Goal: Task Accomplishment & Management: Manage account settings

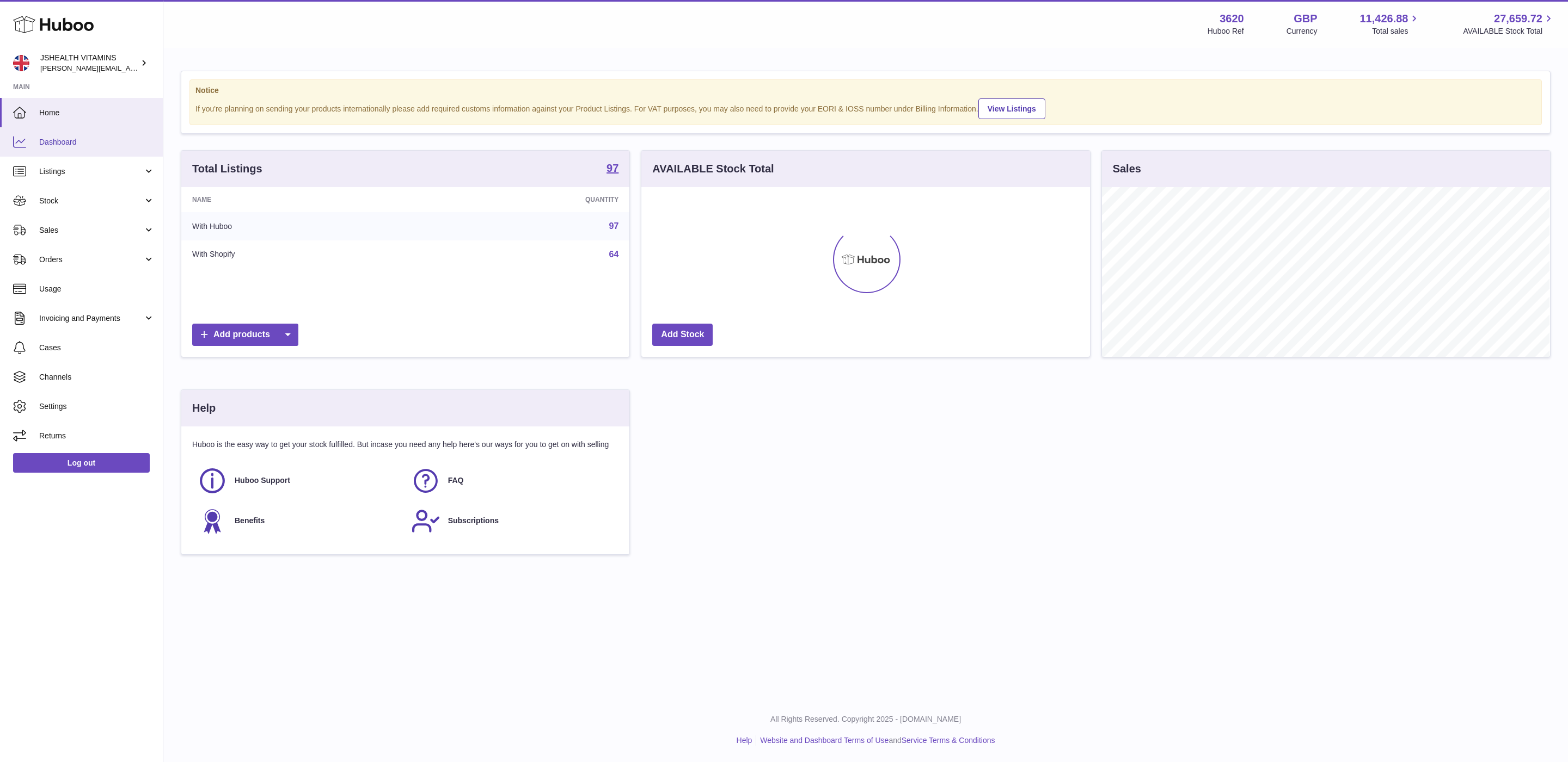
scroll to position [170, 448]
click at [70, 212] on link "Stock" at bounding box center [81, 201] width 163 height 29
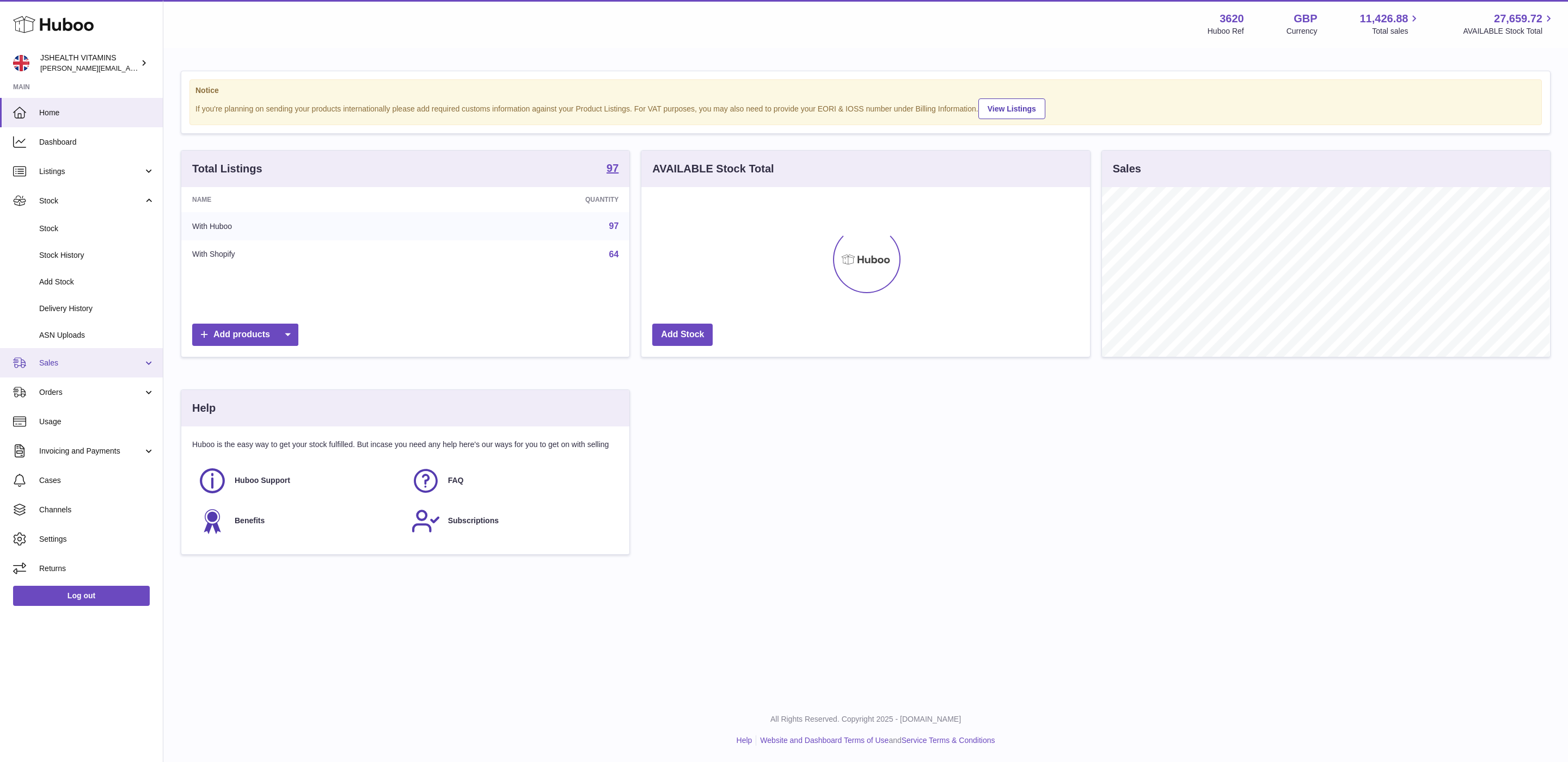
click at [72, 360] on span "Sales" at bounding box center [91, 363] width 104 height 10
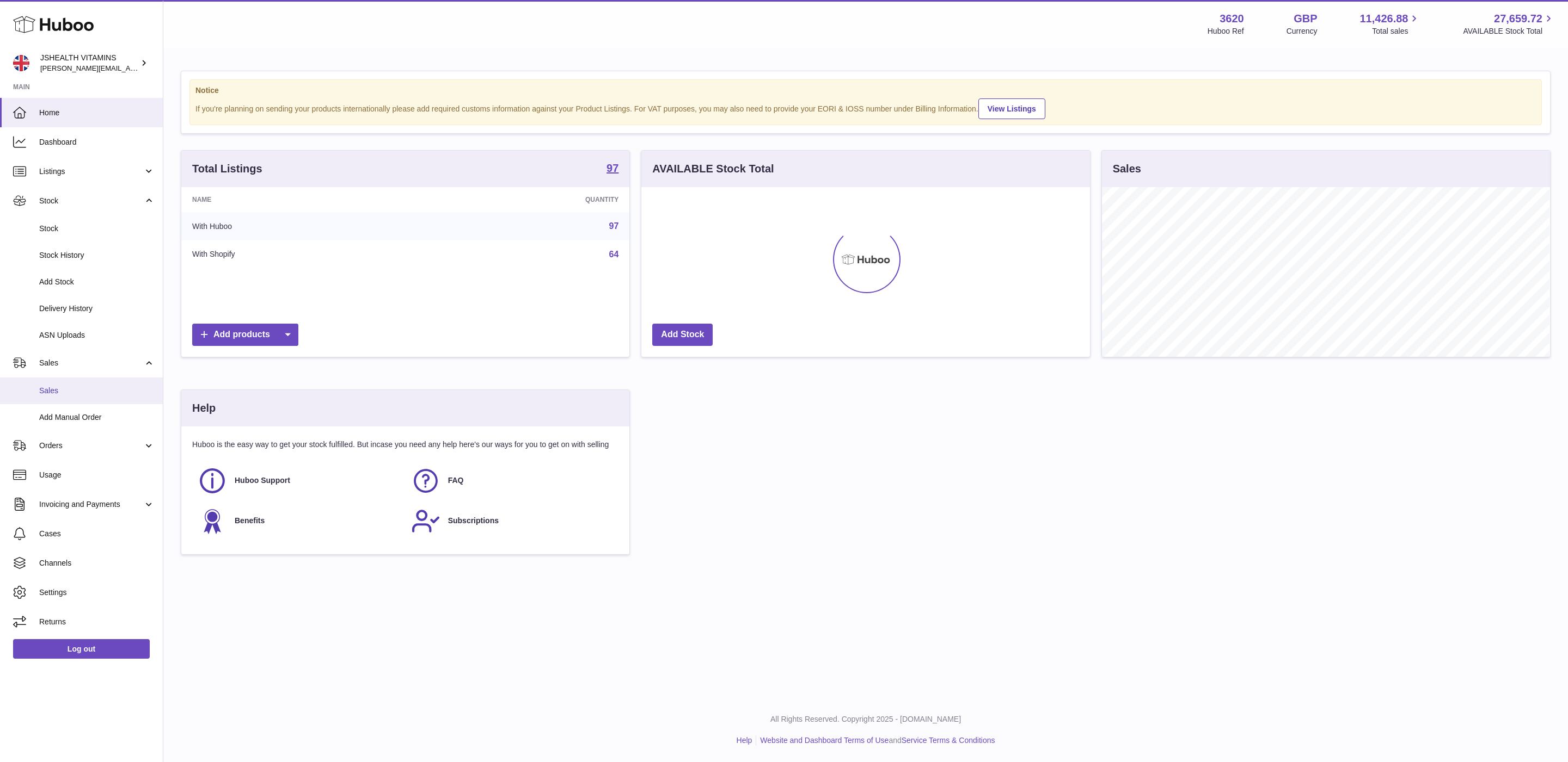
click at [83, 386] on span "Sales" at bounding box center [96, 391] width 115 height 10
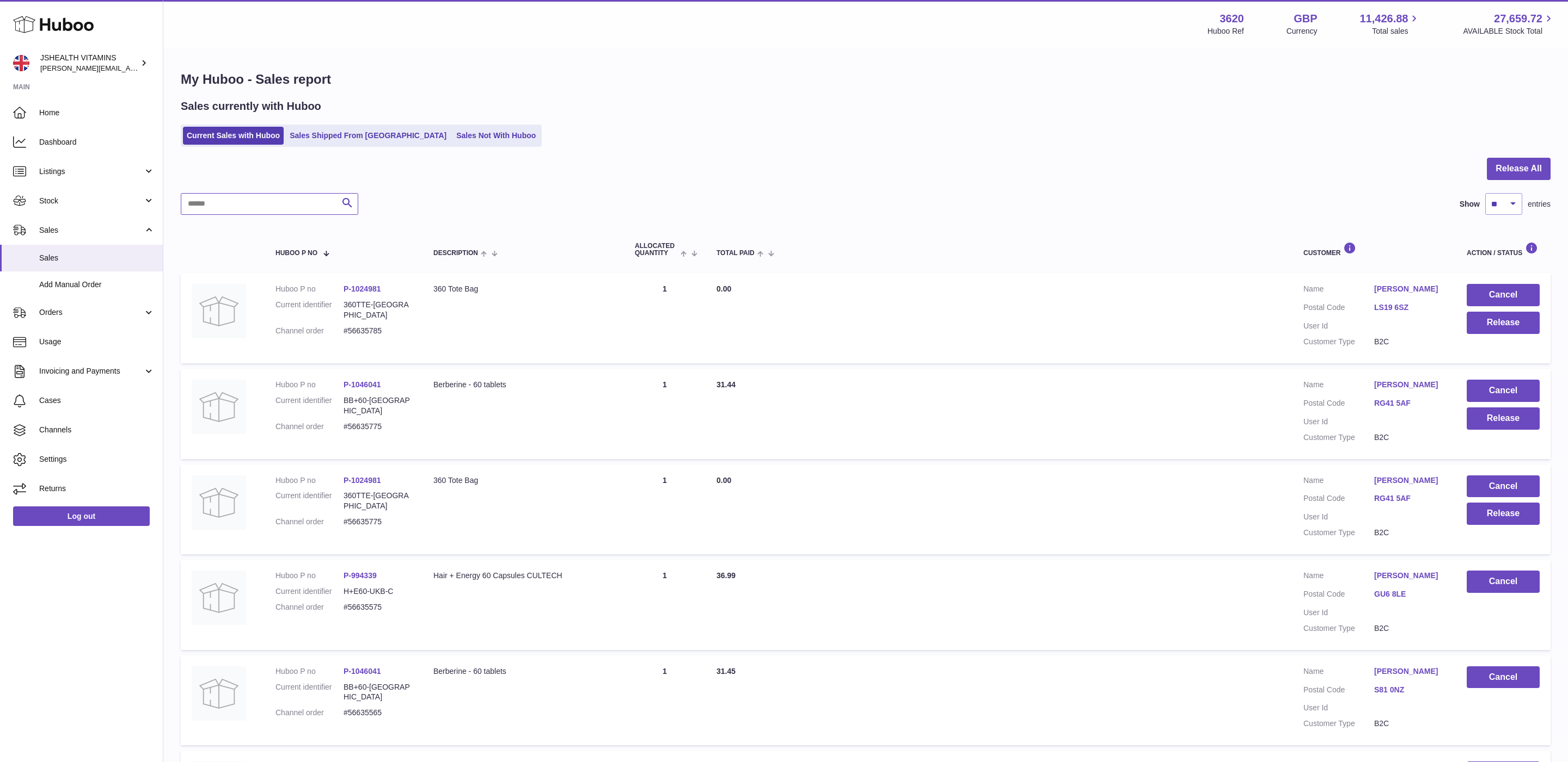
click at [272, 213] on input "text" at bounding box center [269, 204] width 177 height 21
paste input "********"
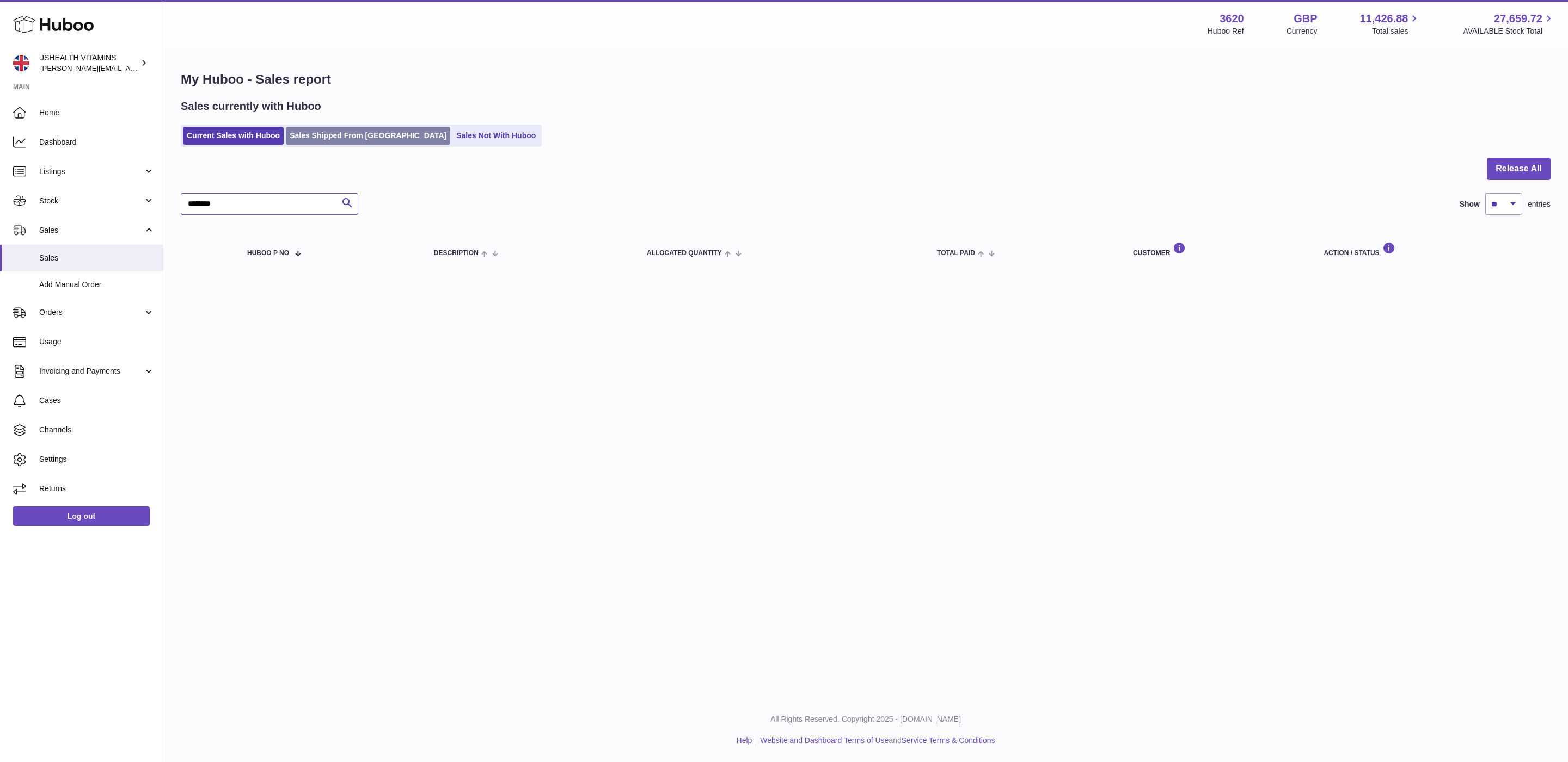
type input "********"
drag, startPoint x: 319, startPoint y: 140, endPoint x: 315, endPoint y: 152, distance: 12.6
click at [319, 140] on link "Sales Shipped From Huboo" at bounding box center [368, 136] width 164 height 18
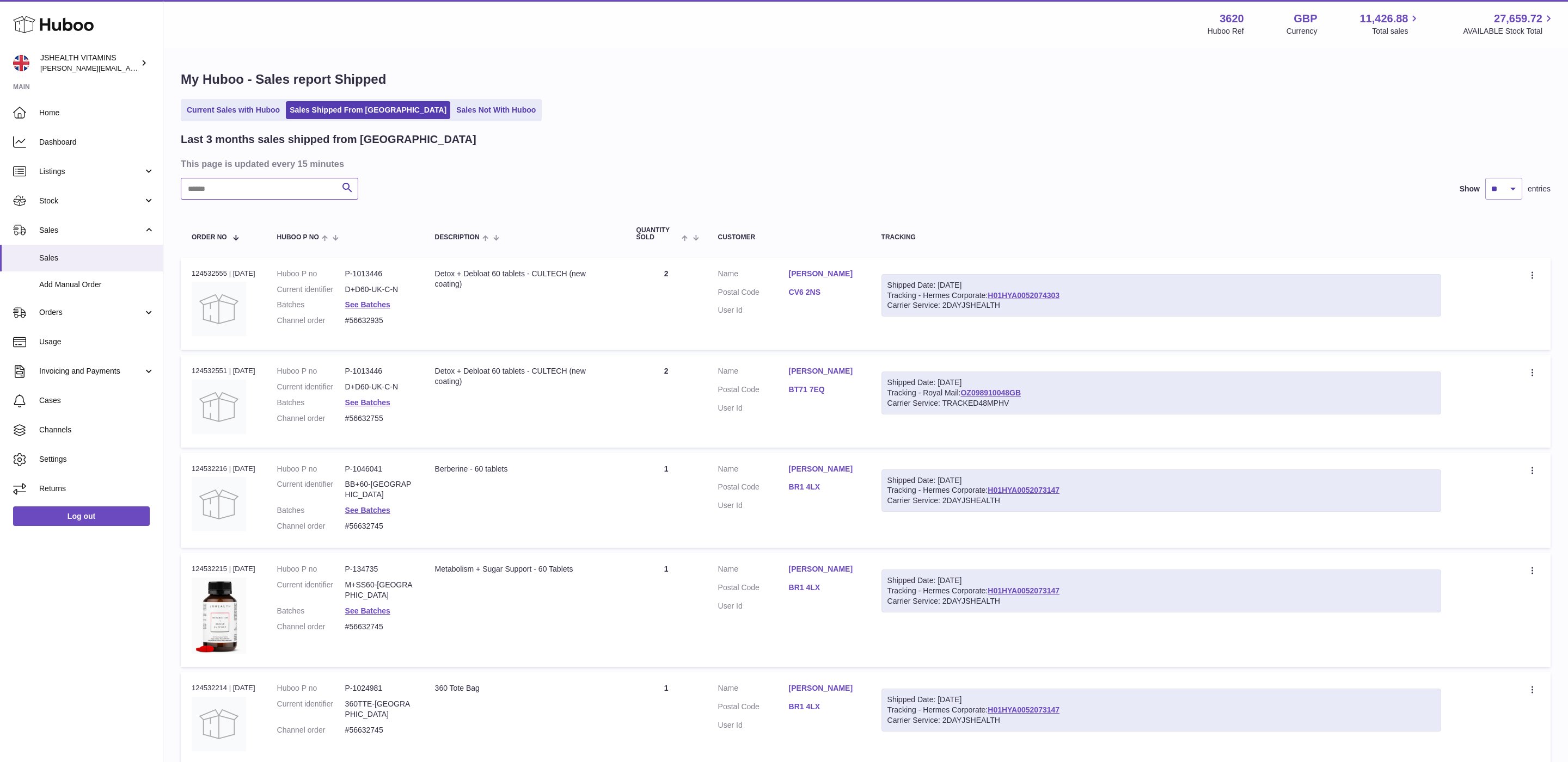
click at [269, 190] on input "text" at bounding box center [269, 188] width 177 height 21
paste input "********"
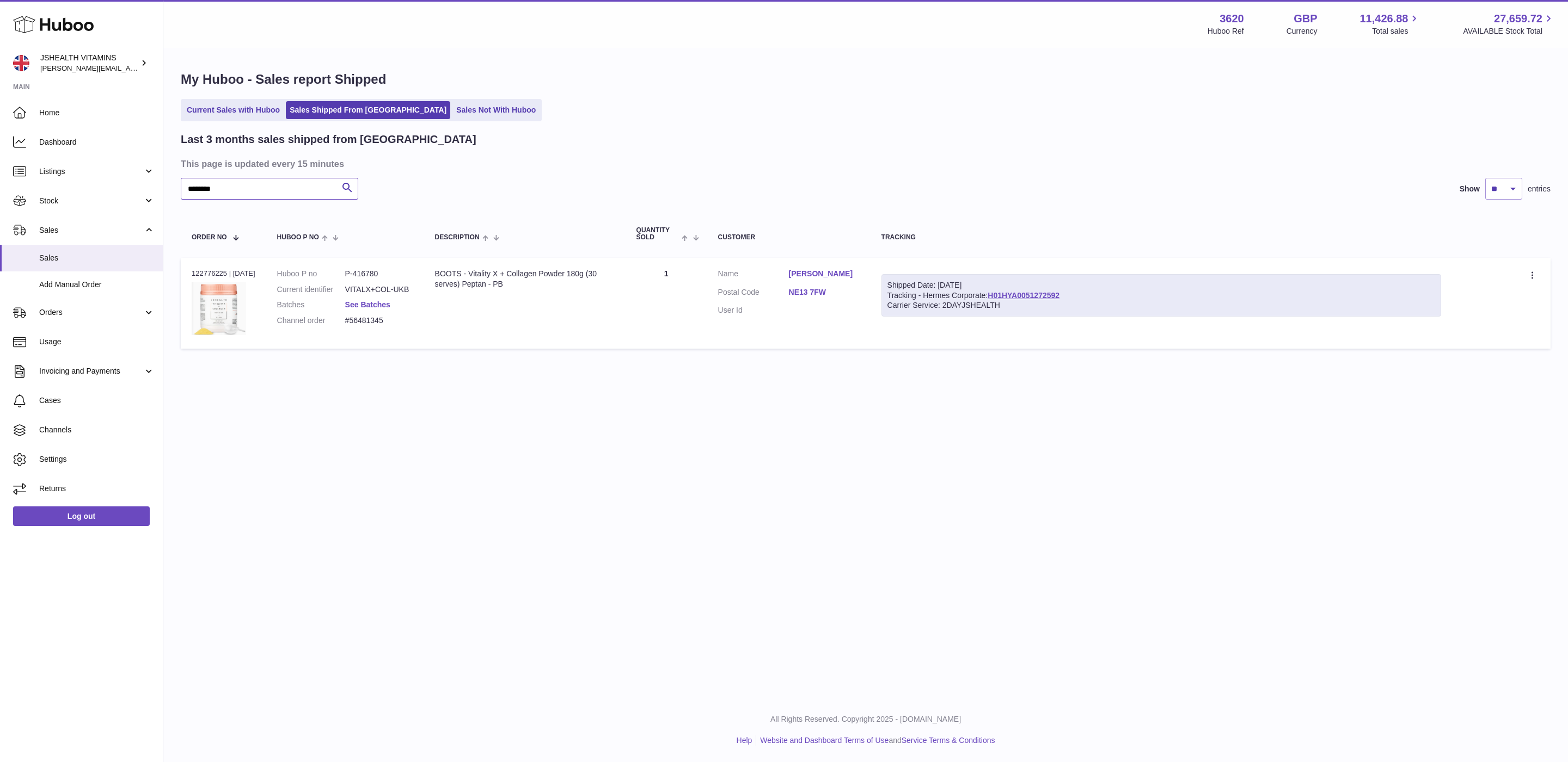
type input "********"
click at [361, 304] on link "See Batches" at bounding box center [368, 304] width 45 height 8
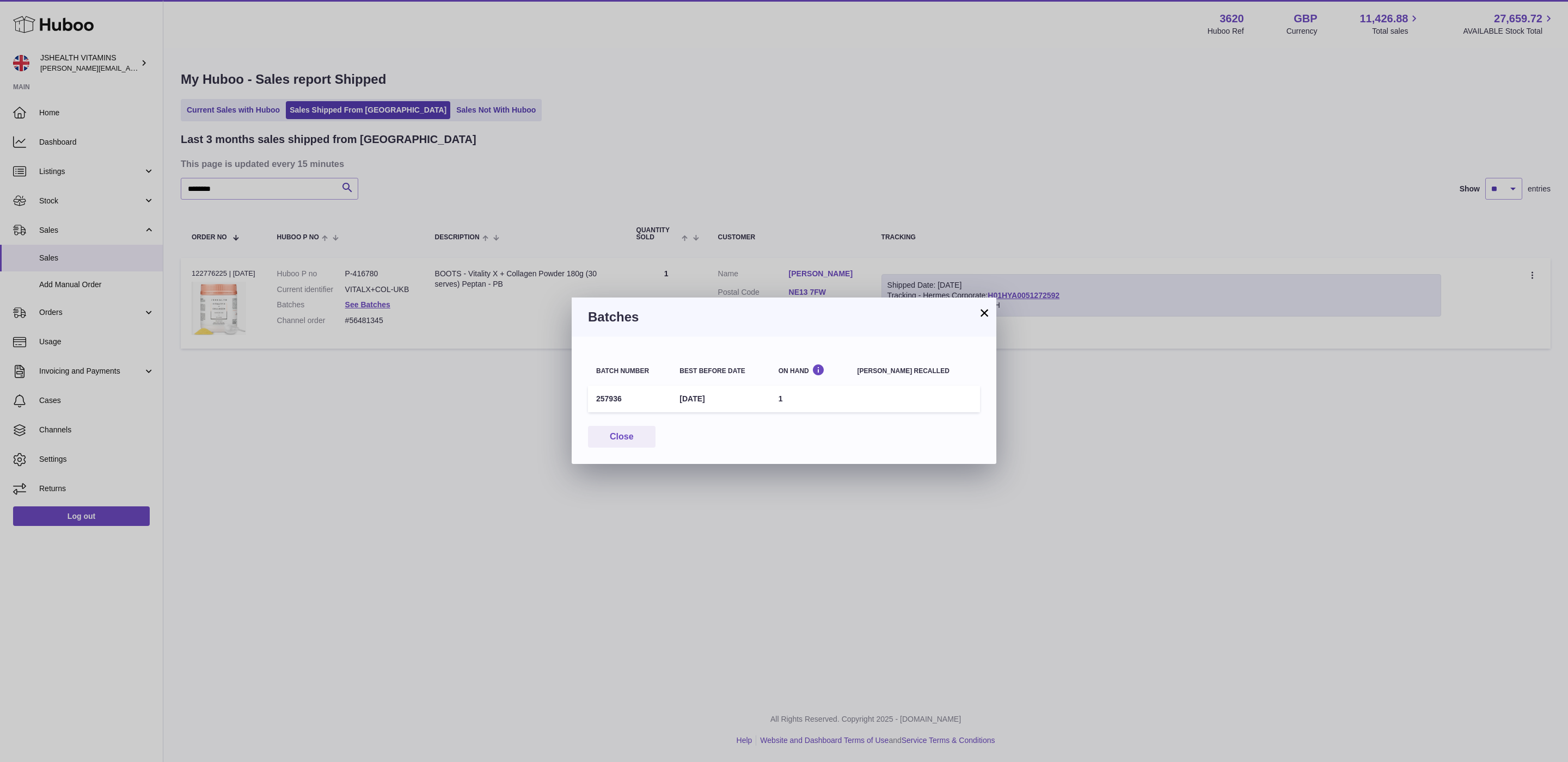
drag, startPoint x: 596, startPoint y: 400, endPoint x: 811, endPoint y: 391, distance: 215.2
click at [811, 395] on tr "257936 31st Mar 2028 1" at bounding box center [783, 399] width 392 height 27
copy tr "257936 31st Mar 2028 1"
drag, startPoint x: 665, startPoint y: 411, endPoint x: 626, endPoint y: 407, distance: 39.2
click at [652, 410] on td "257936" at bounding box center [630, 399] width 83 height 27
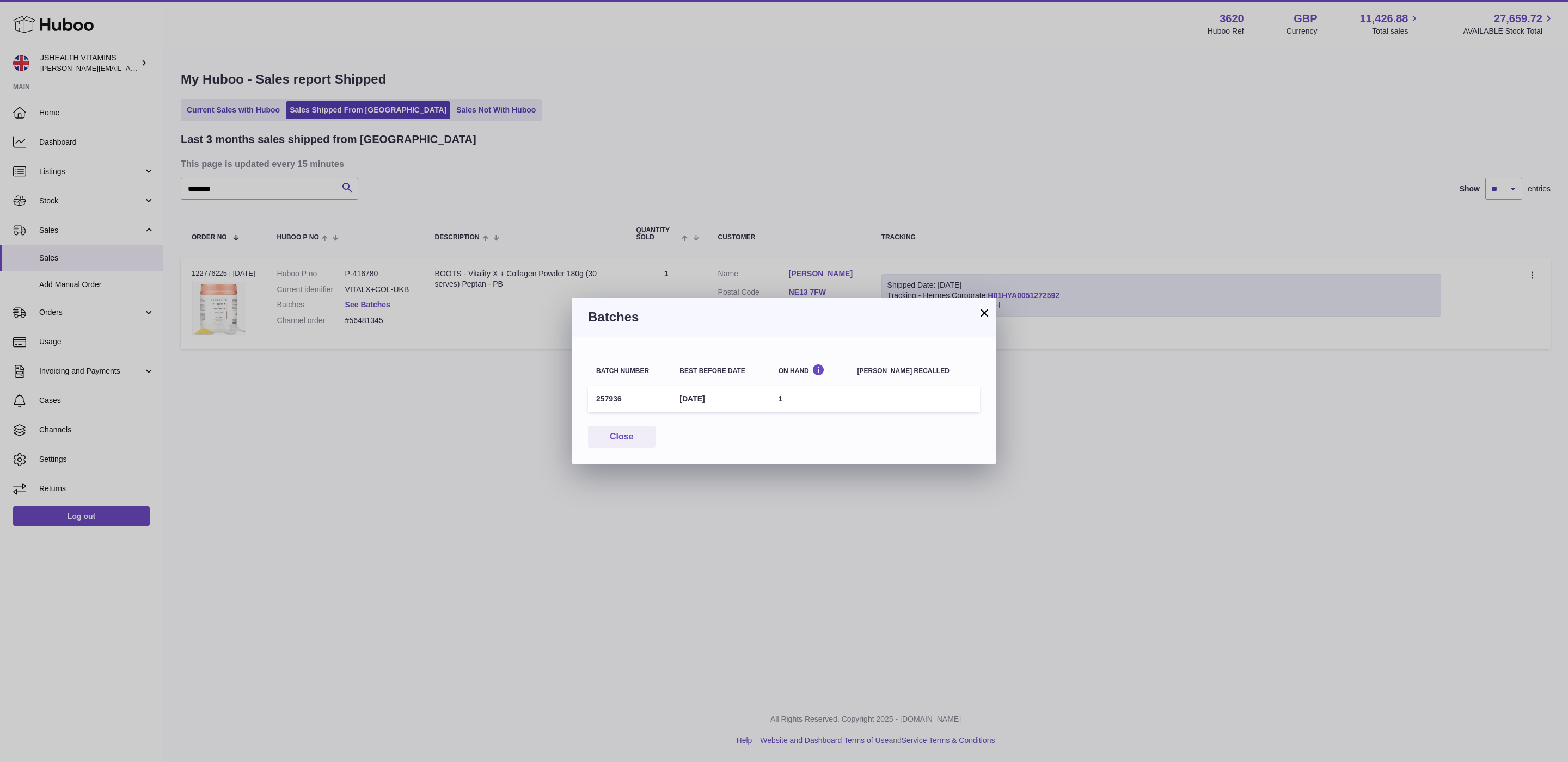
drag, startPoint x: 623, startPoint y: 401, endPoint x: 692, endPoint y: 371, distance: 75.2
click at [598, 398] on td "257936" at bounding box center [630, 399] width 83 height 27
copy td "57936"
click at [614, 409] on td "257936" at bounding box center [630, 399] width 83 height 27
drag, startPoint x: 622, startPoint y: 398, endPoint x: 595, endPoint y: 398, distance: 27.0
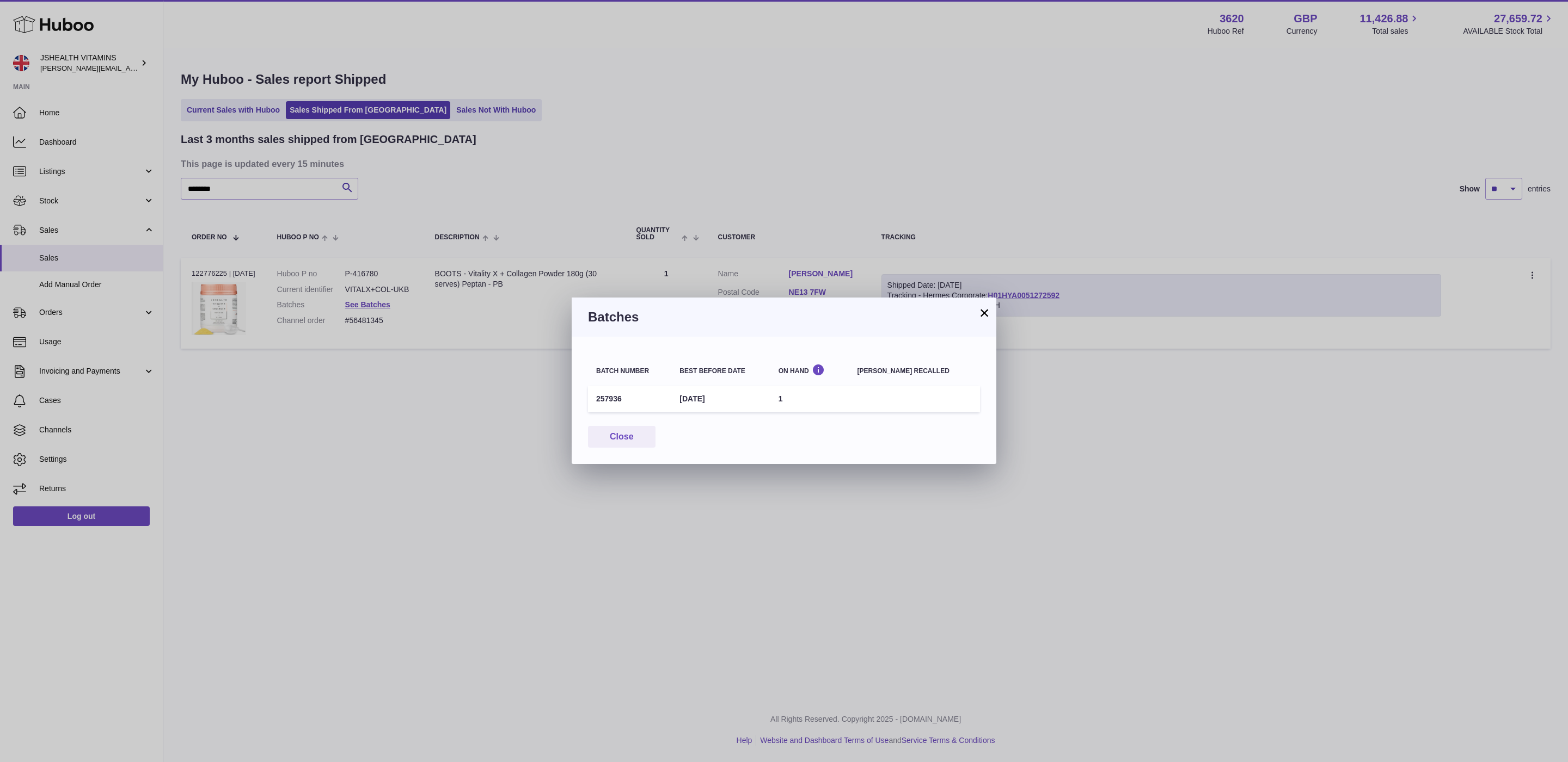
click at [595, 398] on td "257936" at bounding box center [630, 399] width 83 height 27
copy td "257936"
drag, startPoint x: 978, startPoint y: 311, endPoint x: 951, endPoint y: 312, distance: 27.0
click at [978, 311] on button "×" at bounding box center [984, 313] width 13 height 13
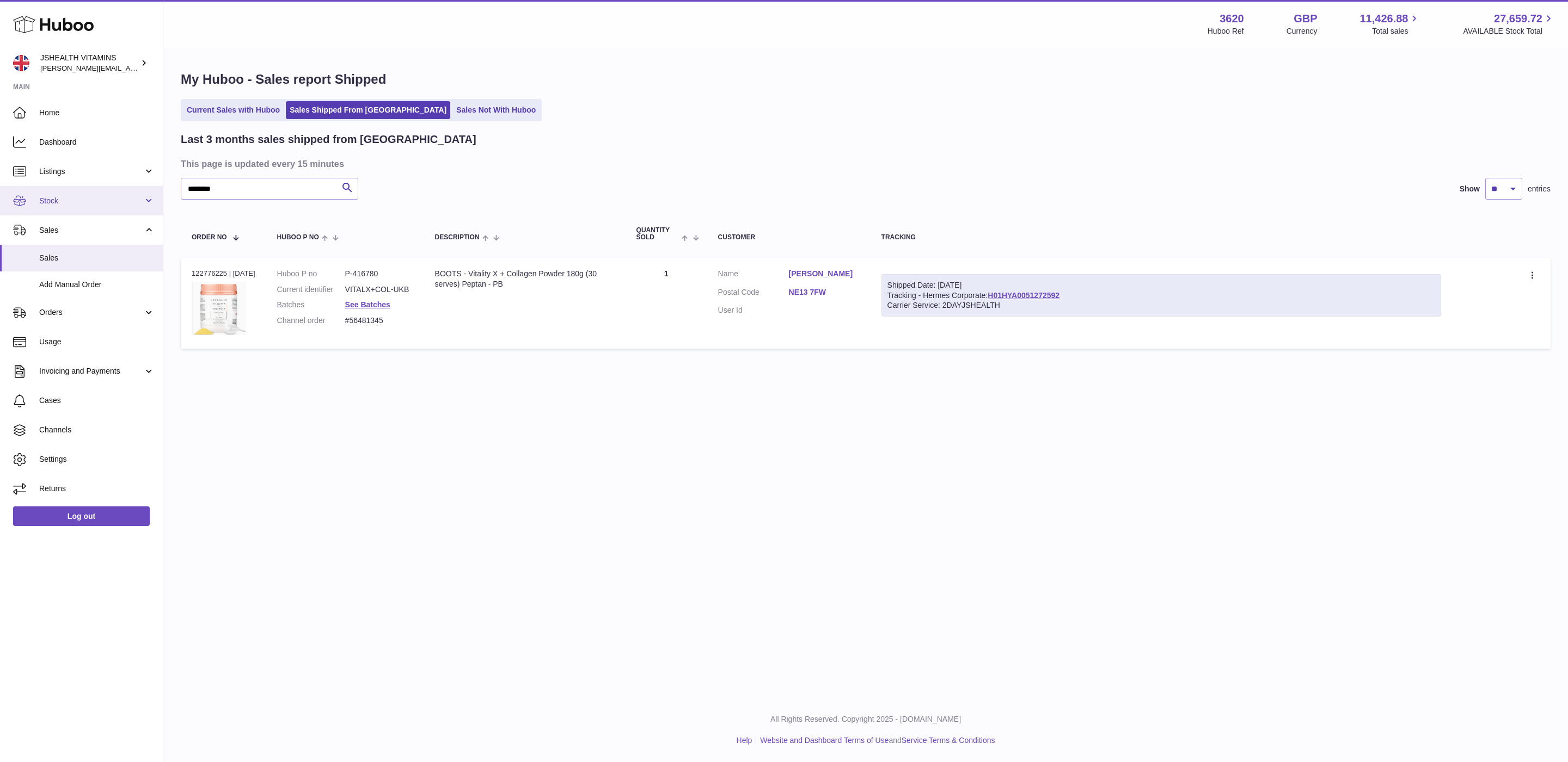
click at [74, 197] on span "Stock" at bounding box center [91, 201] width 104 height 10
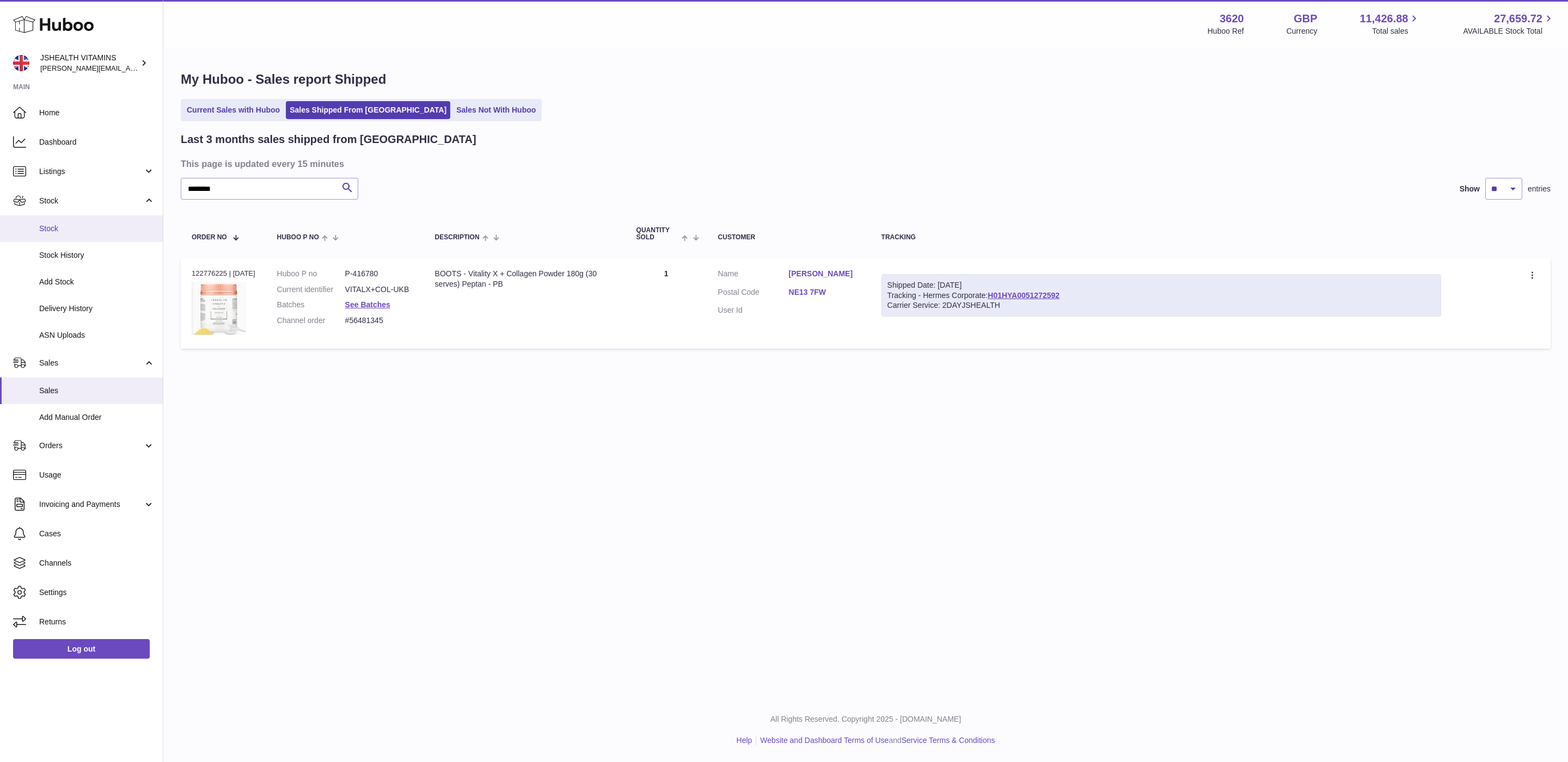
click at [61, 223] on span "Stock" at bounding box center [96, 229] width 115 height 10
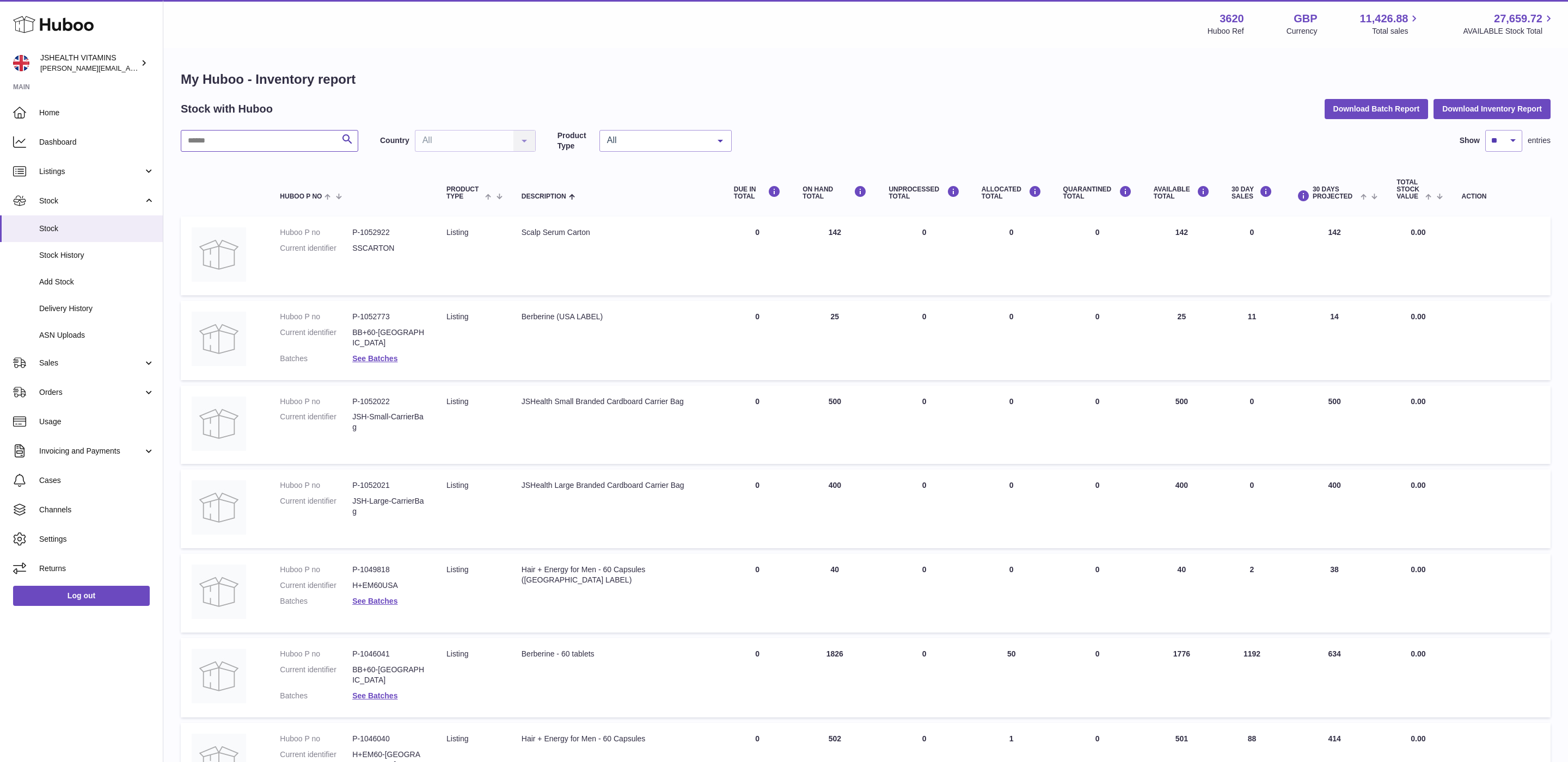
click at [226, 147] on input "text" at bounding box center [269, 141] width 177 height 21
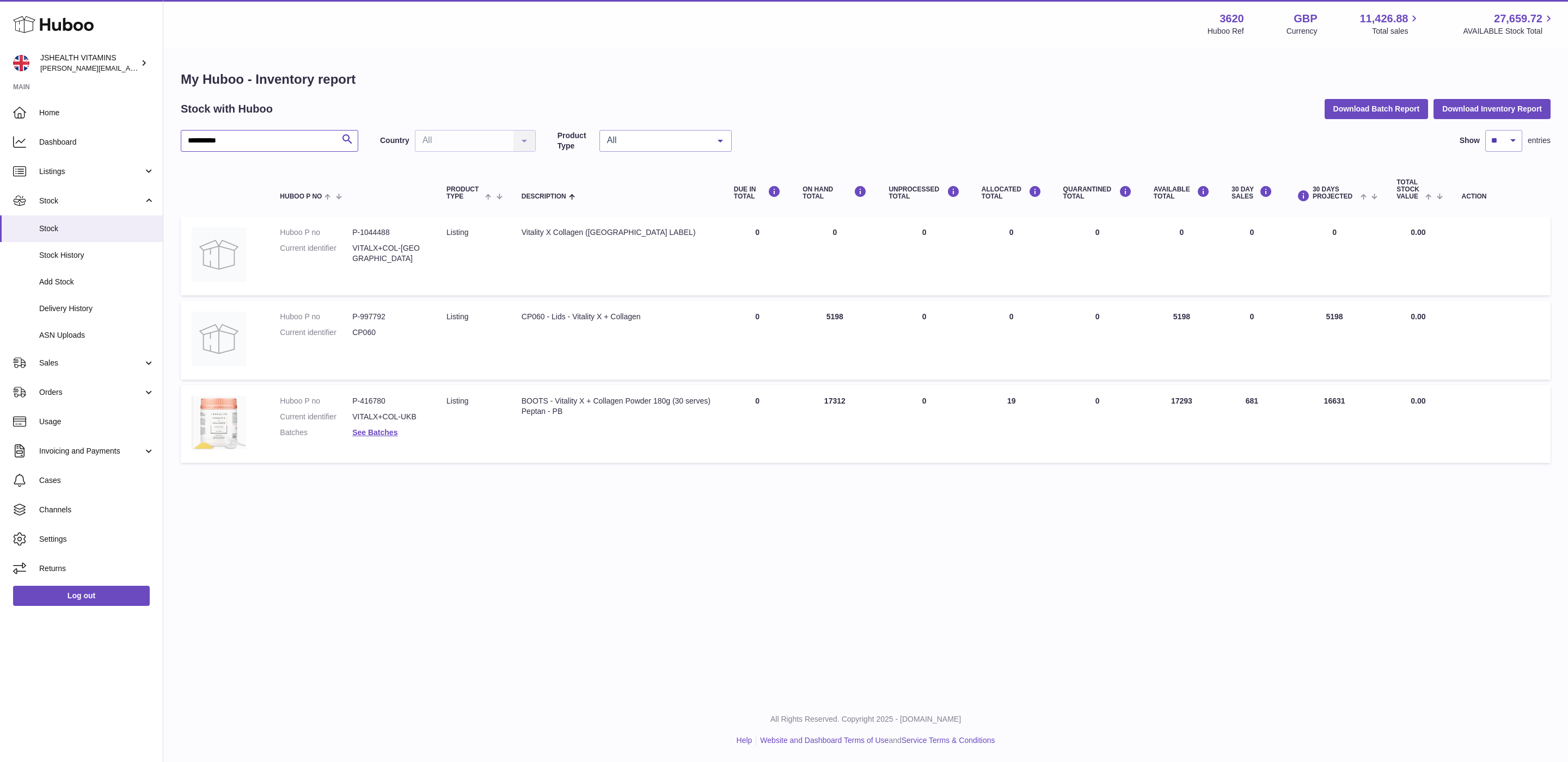
type input "**********"
click at [373, 436] on dl "Huboo P no P-416780 Current identifier VITALX+COL-UKB Batches See Batches" at bounding box center [352, 419] width 145 height 48
click at [375, 433] on link "See Batches" at bounding box center [374, 432] width 45 height 8
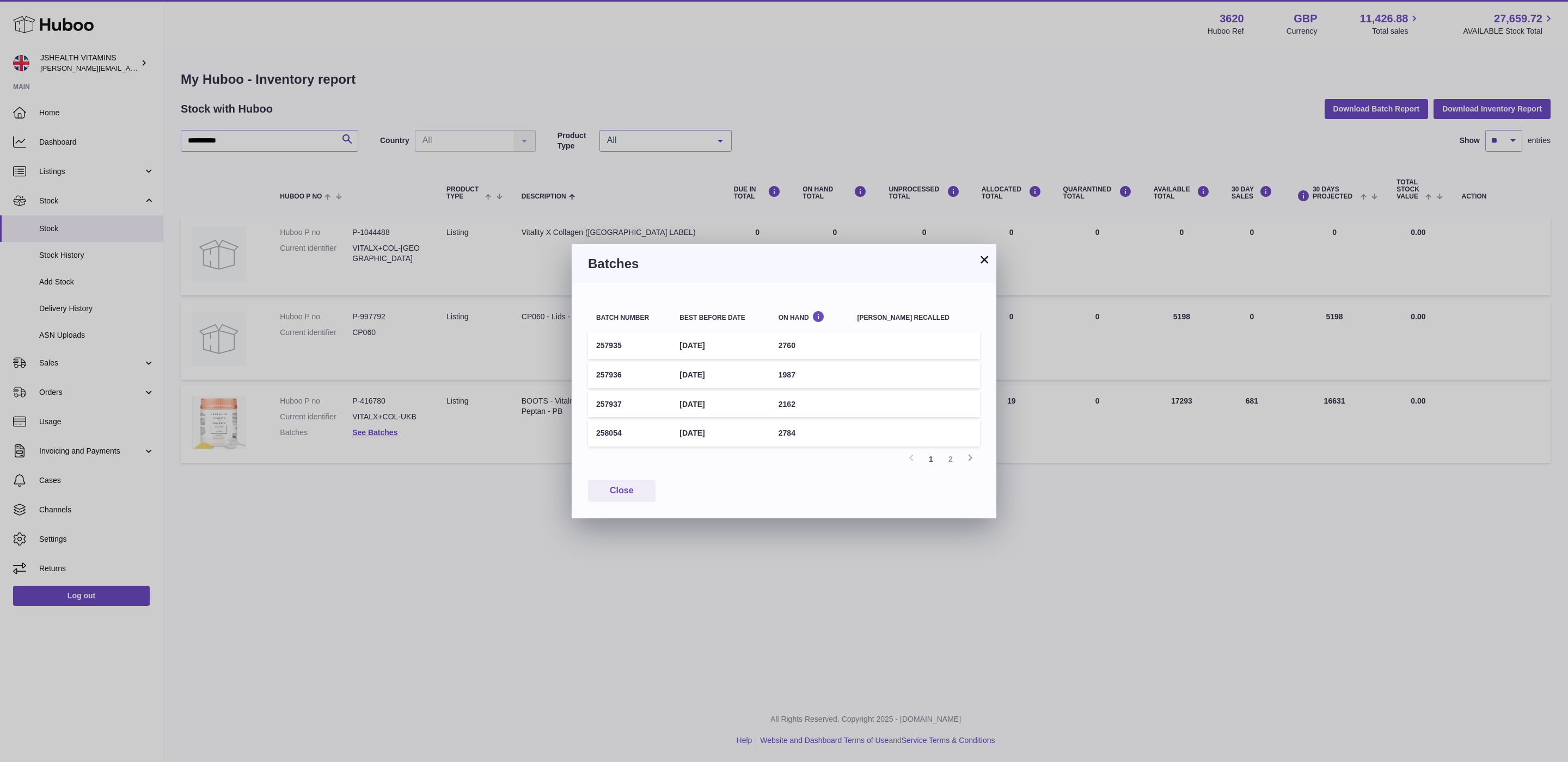
drag, startPoint x: 66, startPoint y: 464, endPoint x: 78, endPoint y: 406, distance: 59.2
click at [66, 464] on div "× Batches Batch number Best before date On Hand Batch recalled 257935 31st Mar …" at bounding box center [784, 381] width 1568 height 762
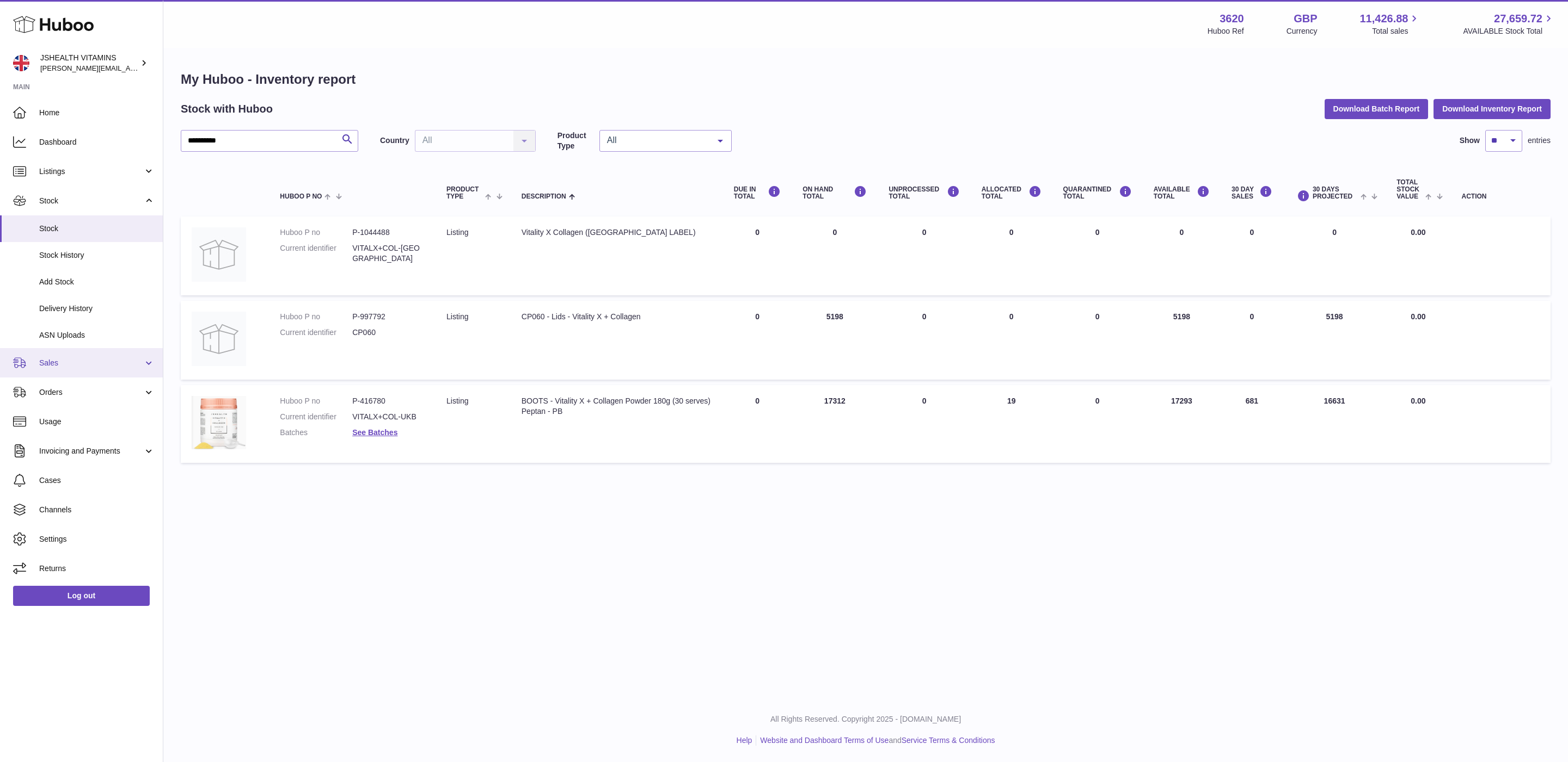
click at [85, 358] on span "Sales" at bounding box center [91, 363] width 104 height 10
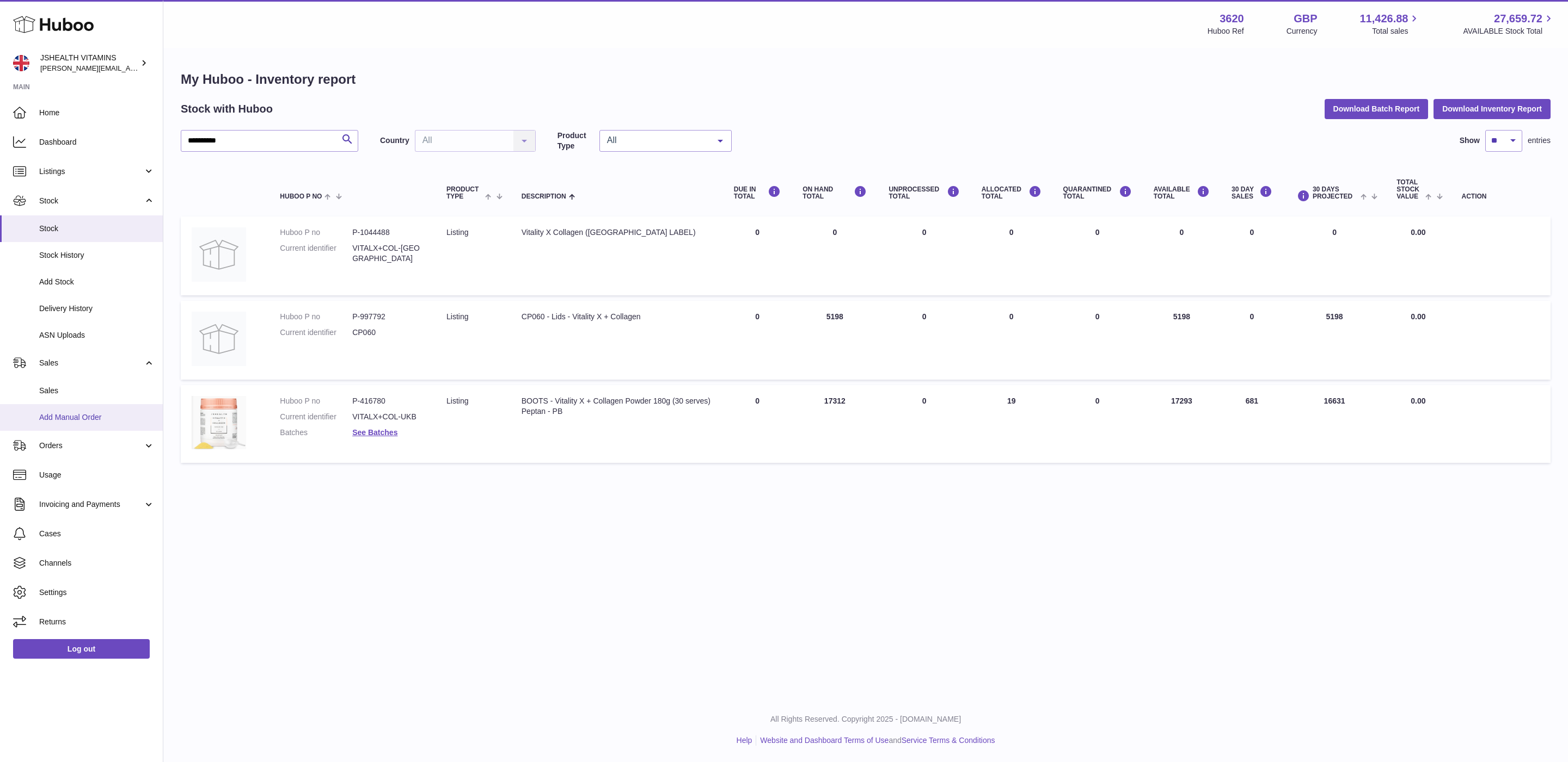
click at [84, 413] on span "Add Manual Order" at bounding box center [96, 417] width 115 height 10
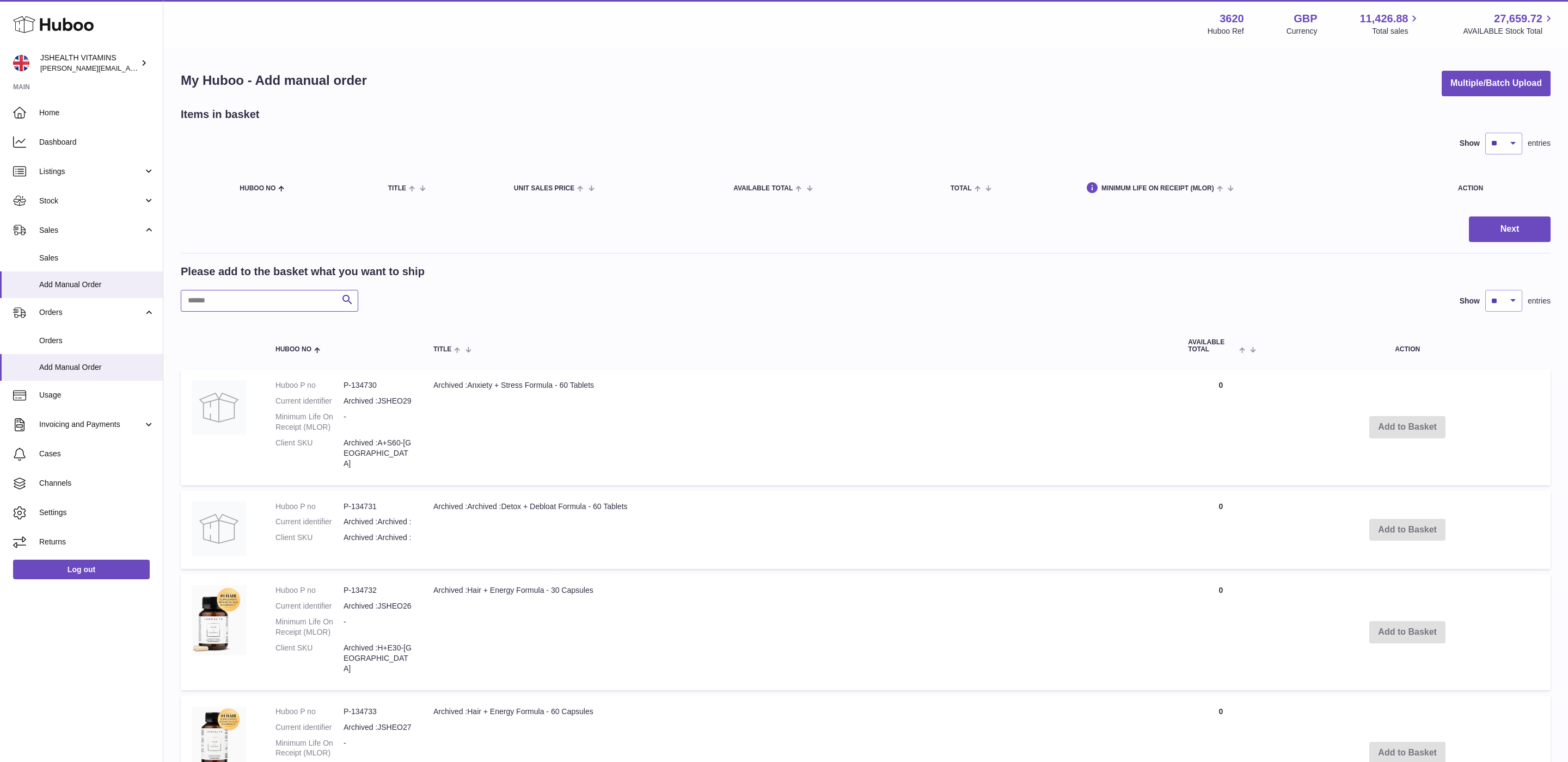
click at [280, 305] on input "text" at bounding box center [269, 300] width 177 height 21
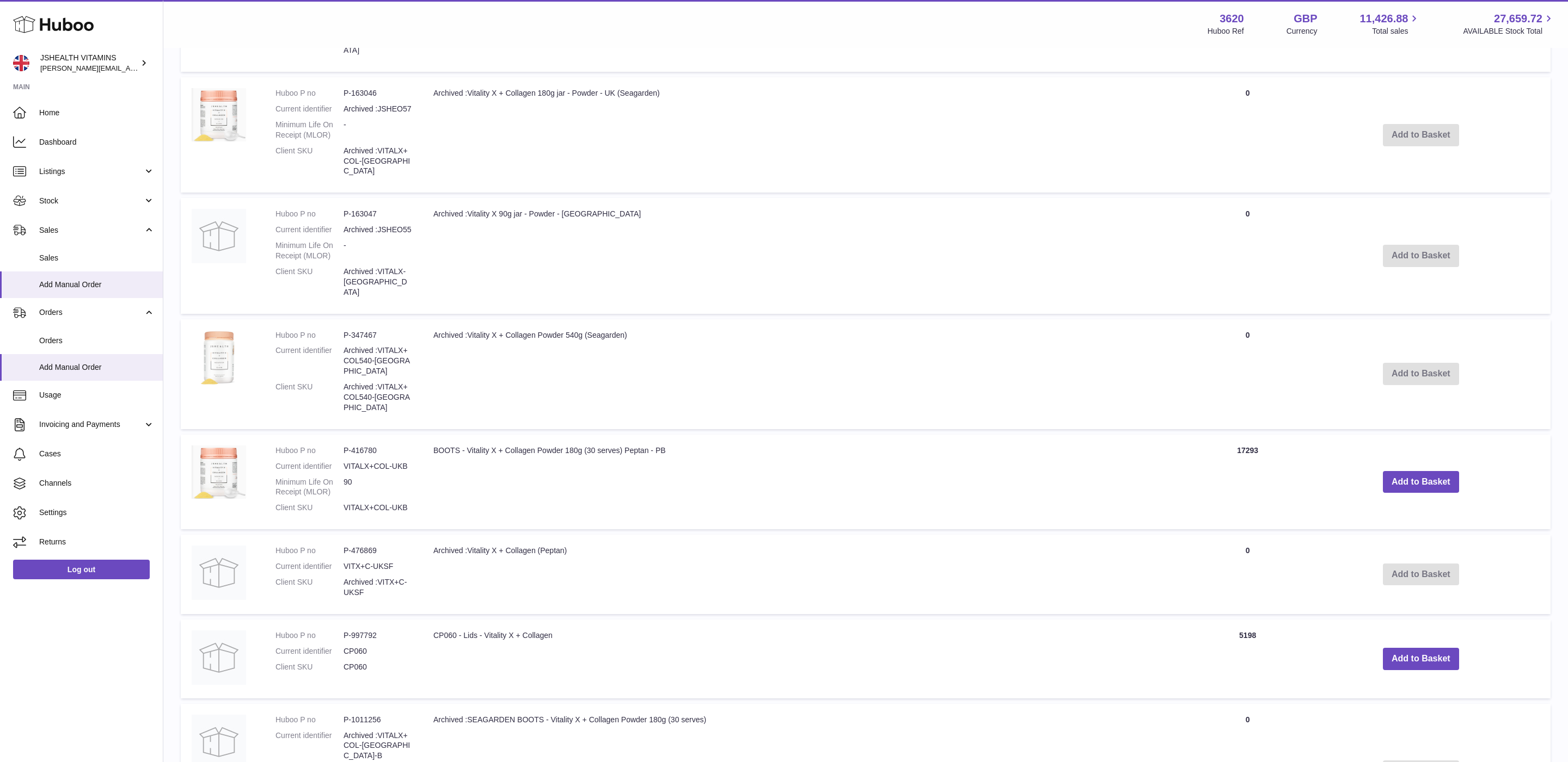
scroll to position [529, 0]
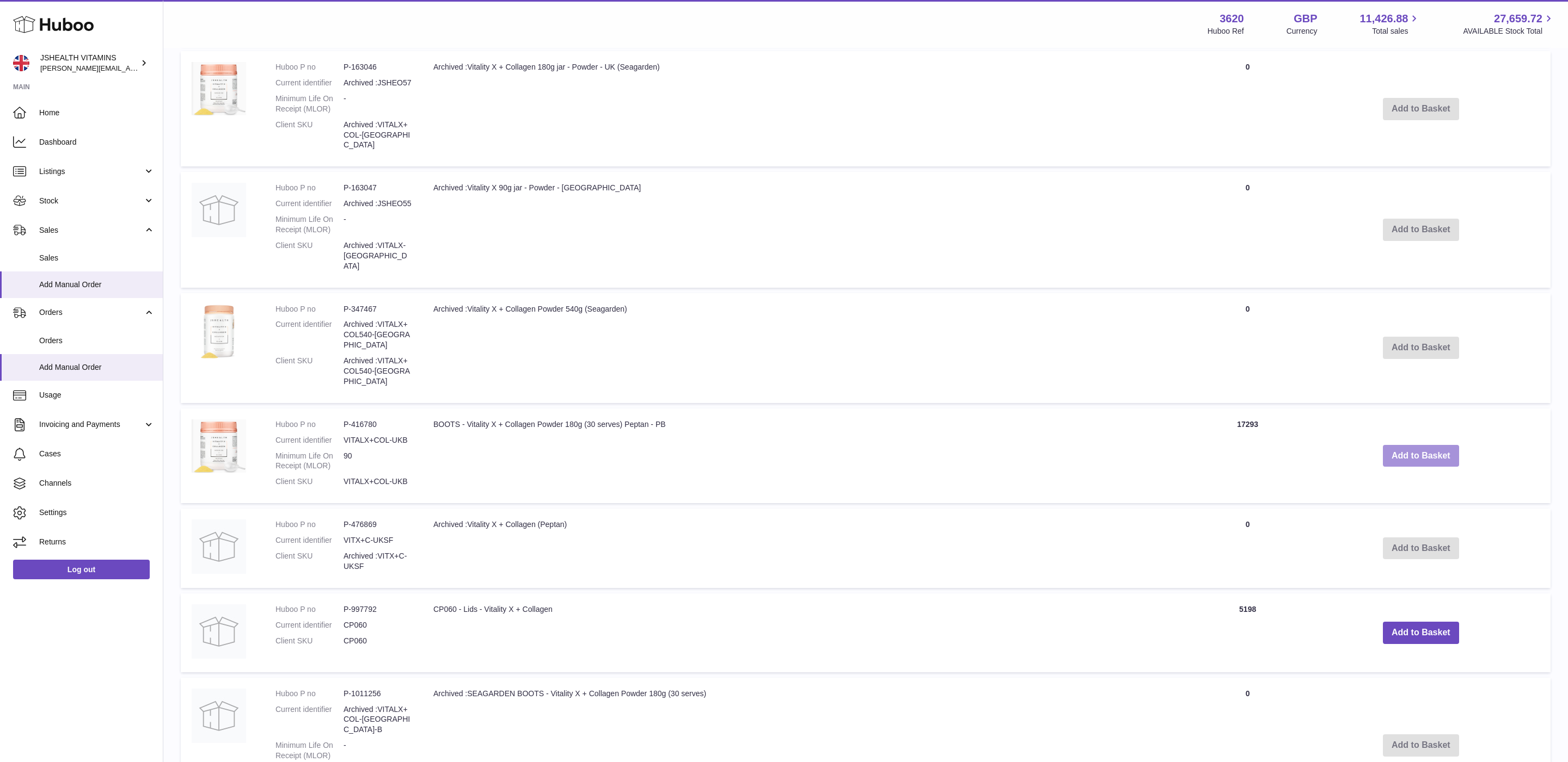
type input "**********"
click at [1432, 445] on button "Add to Basket" at bounding box center [1421, 456] width 76 height 22
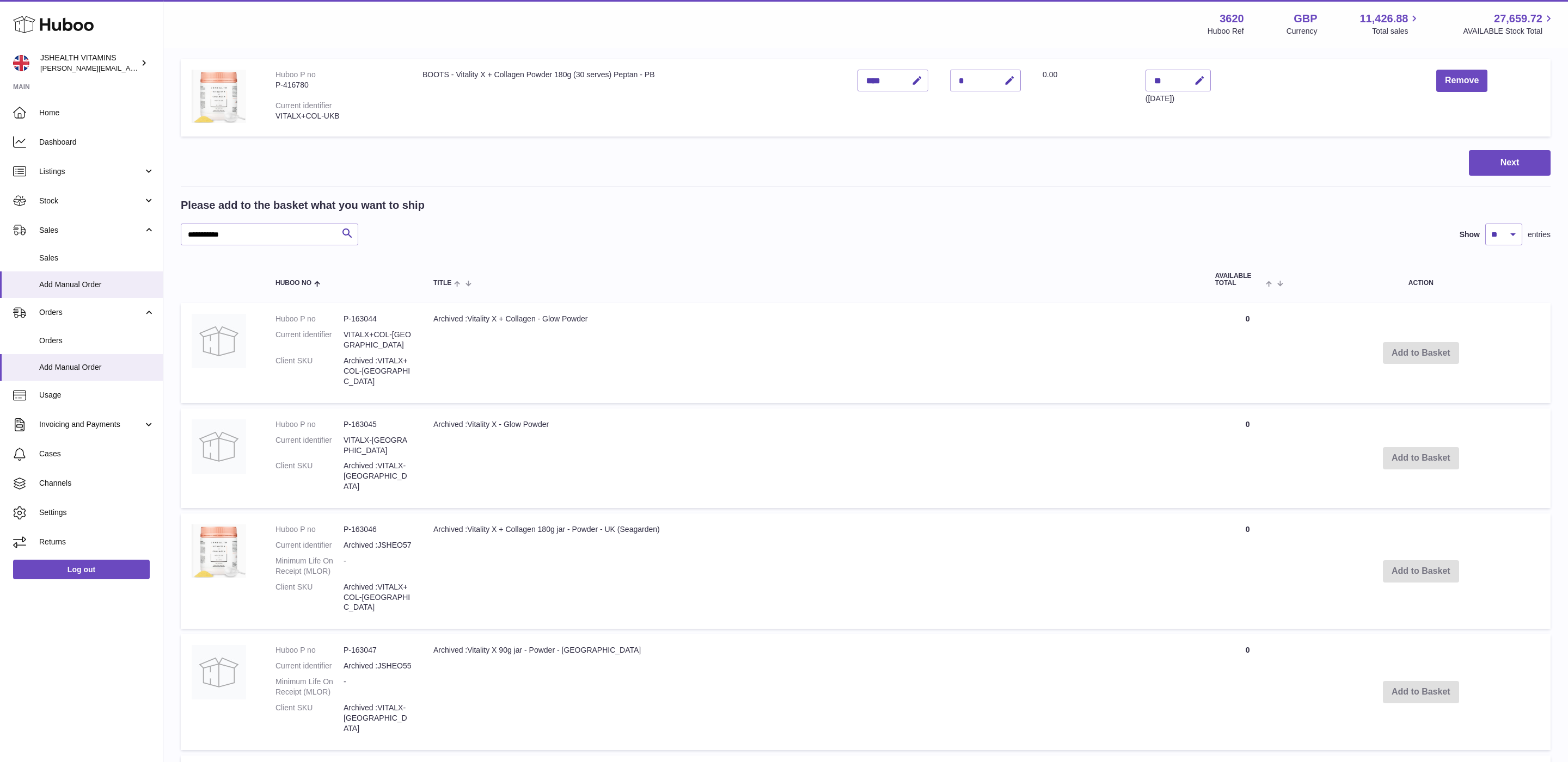
scroll to position [0, 0]
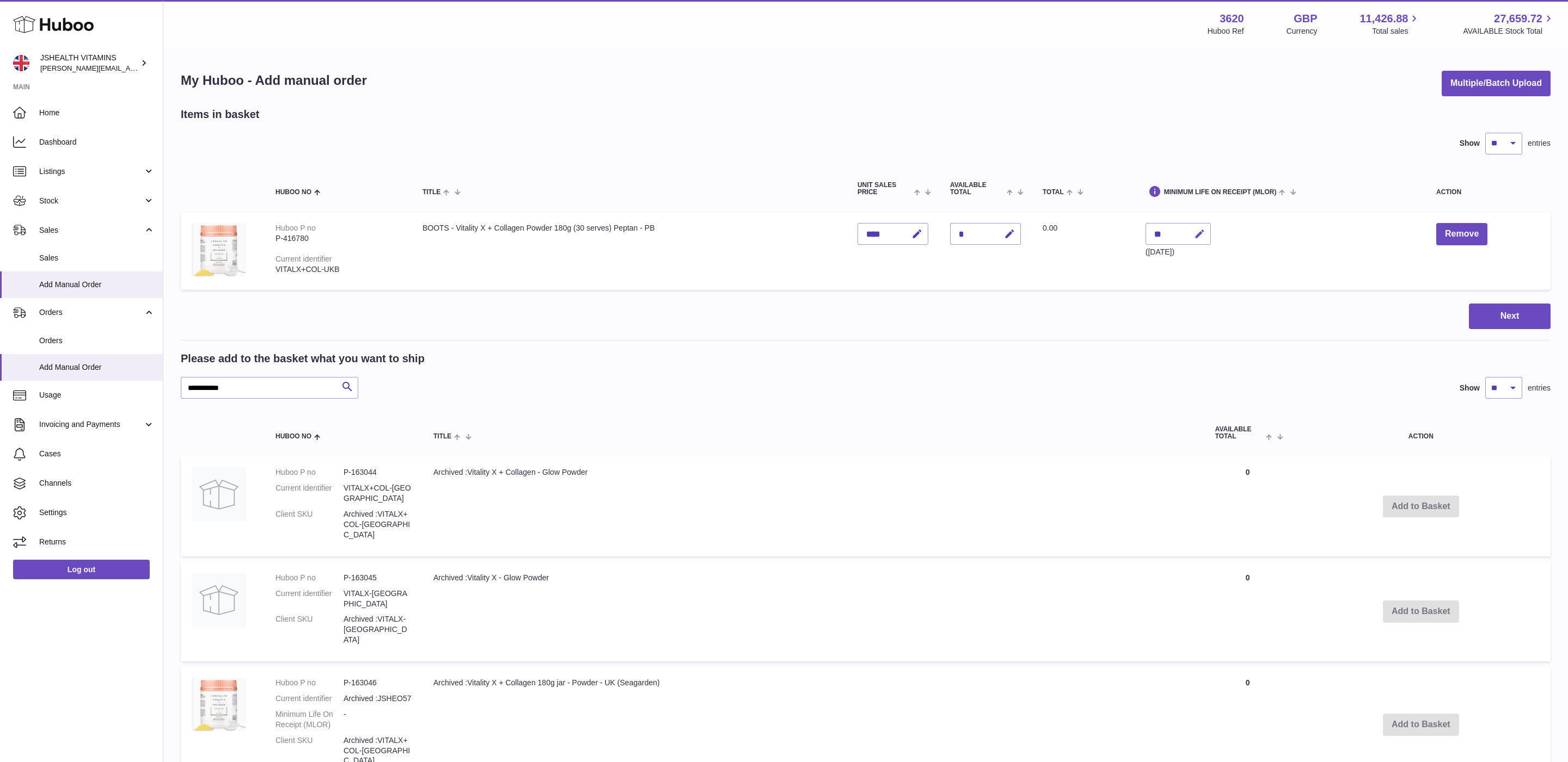
click at [1201, 233] on icon "button" at bounding box center [1200, 234] width 12 height 12
click at [1235, 233] on td "Minimum Life On Receipt (MLOR) ** (Dec 11, 2025)" at bounding box center [1280, 251] width 291 height 78
click at [1533, 316] on button "Next" at bounding box center [1509, 316] width 81 height 25
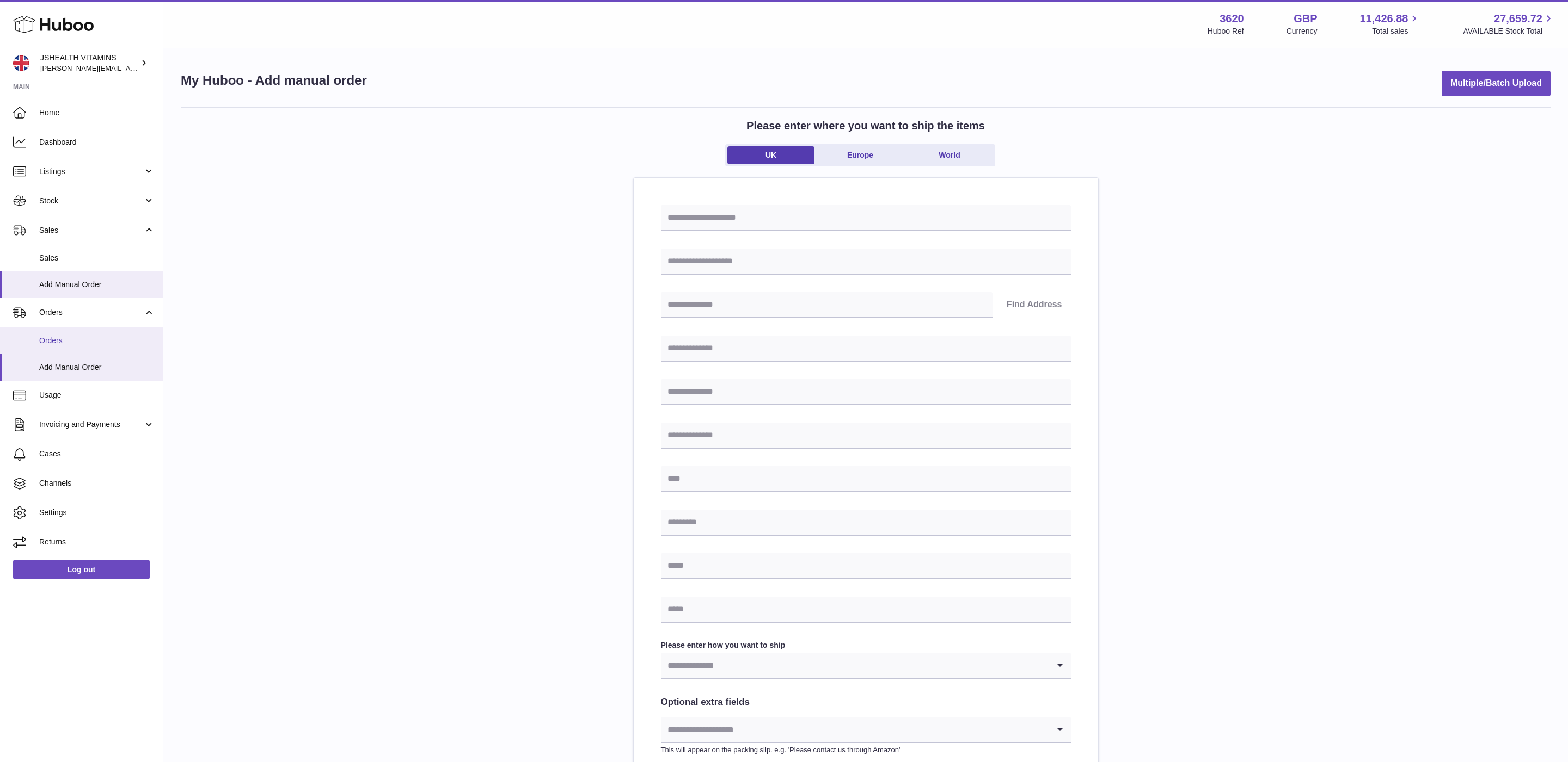
click at [65, 342] on span "Orders" at bounding box center [96, 341] width 115 height 10
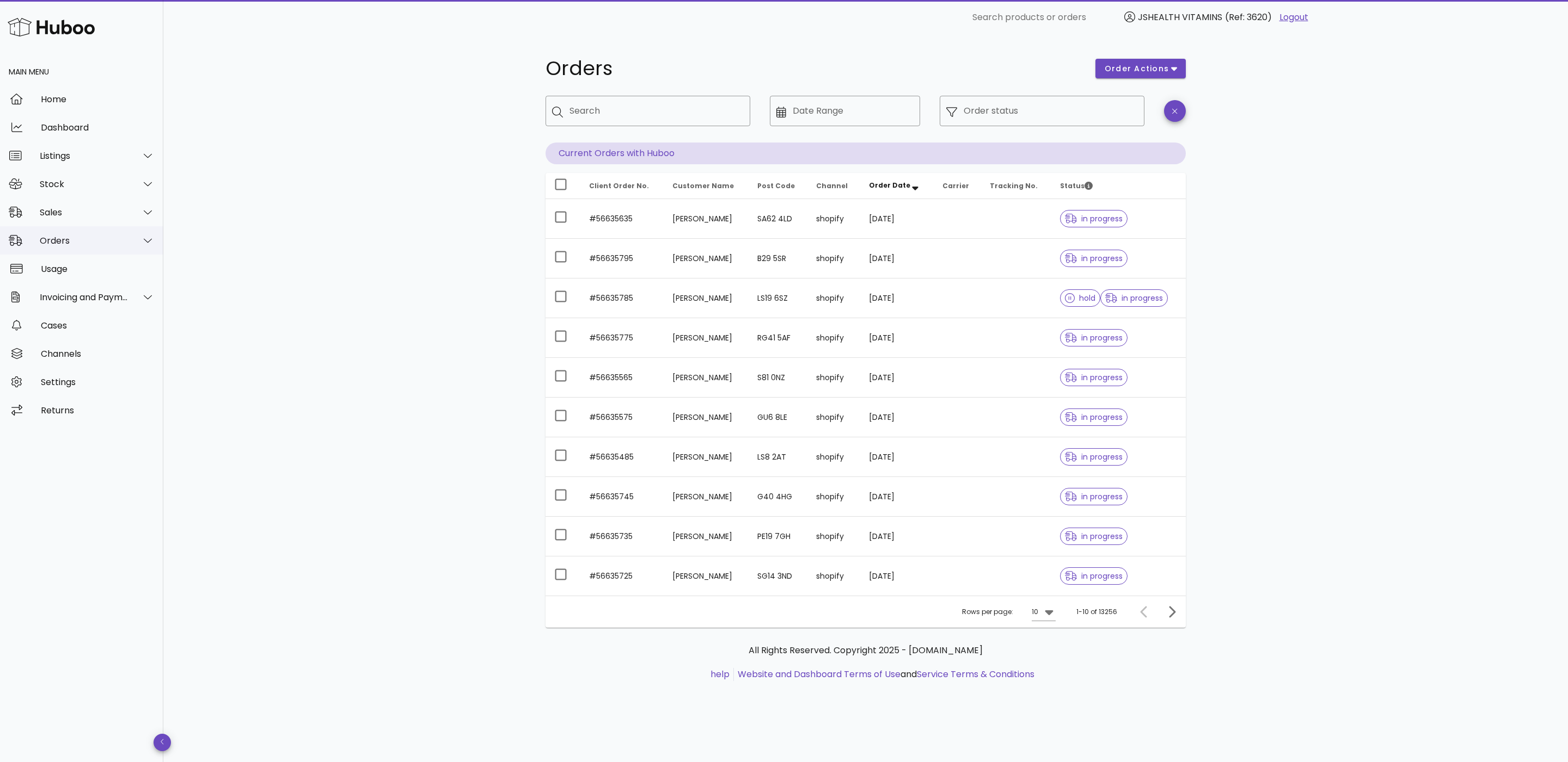
click at [113, 240] on div "Orders" at bounding box center [84, 241] width 89 height 10
click at [111, 268] on div "Orders" at bounding box center [96, 268] width 115 height 10
click at [55, 171] on div "Stock" at bounding box center [81, 184] width 164 height 28
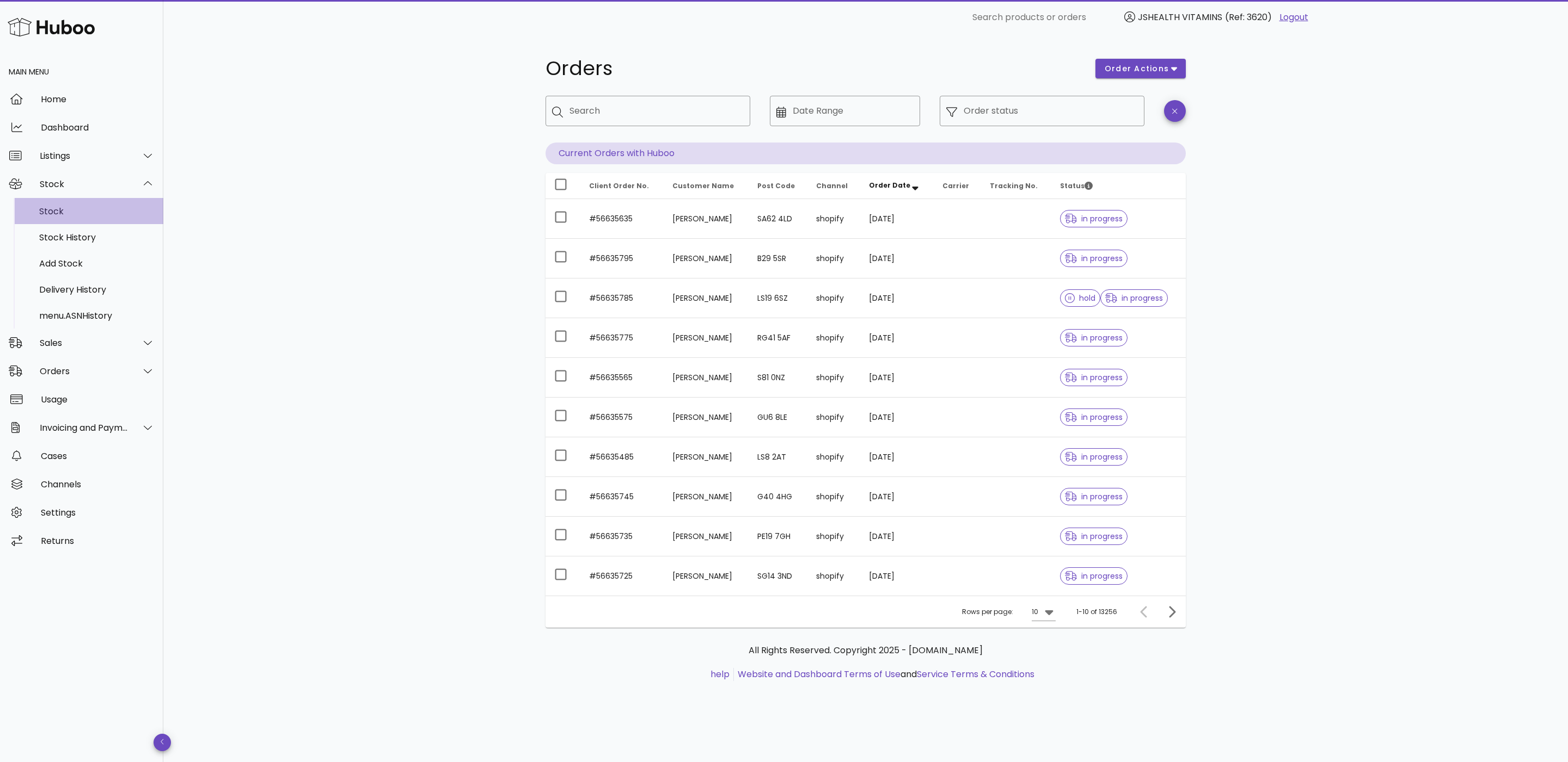
click at [96, 212] on div "Stock" at bounding box center [96, 212] width 115 height 10
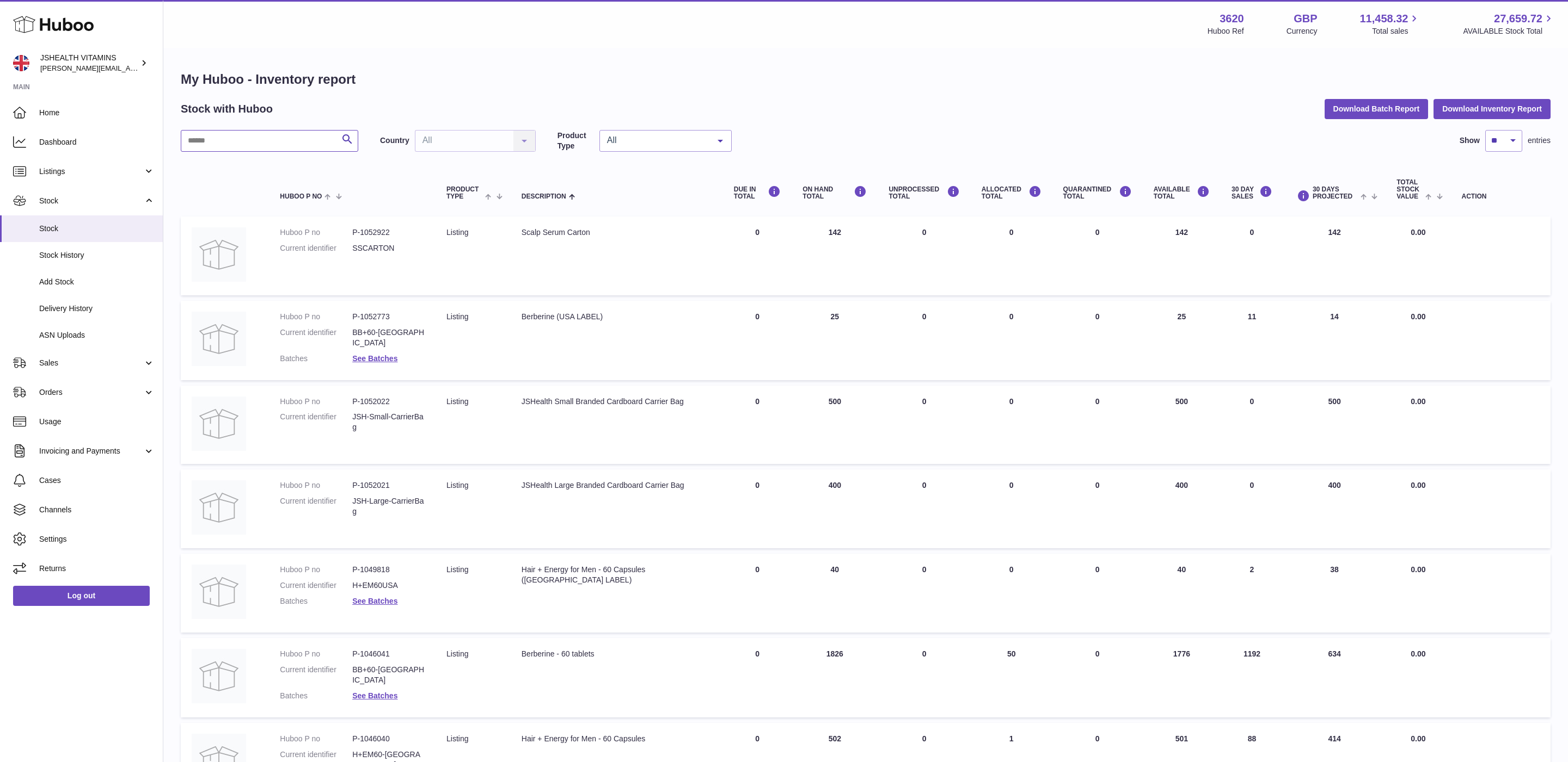
click at [279, 130] on input "text" at bounding box center [269, 141] width 177 height 21
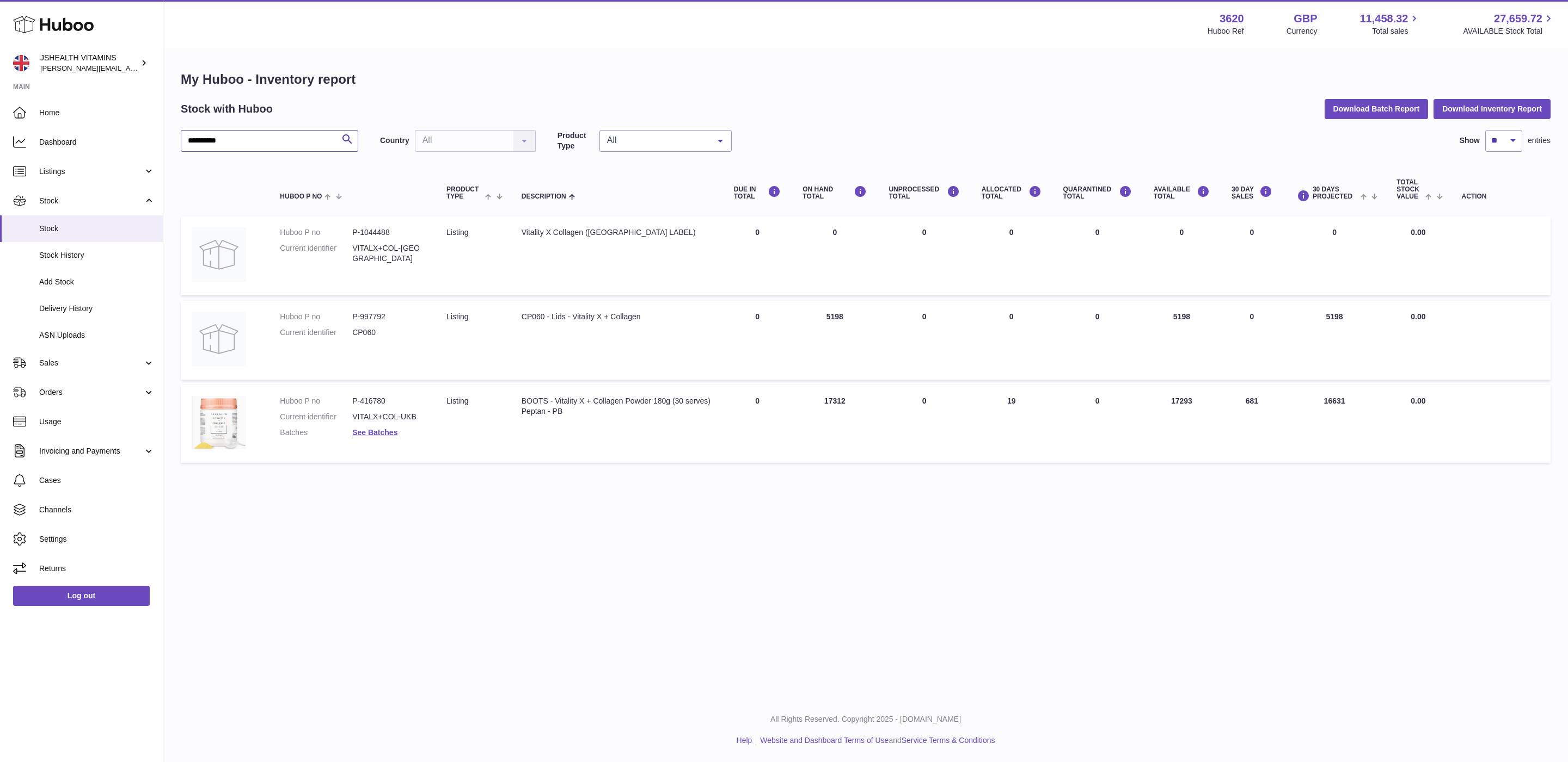
type input "**********"
click at [354, 400] on dd "P-416780" at bounding box center [388, 401] width 72 height 10
click at [382, 425] on dl "Huboo P no P-416780 Current identifier VITALX+COL-UKB Batches See Batches" at bounding box center [352, 419] width 145 height 48
click at [381, 430] on link "See Batches" at bounding box center [374, 432] width 45 height 8
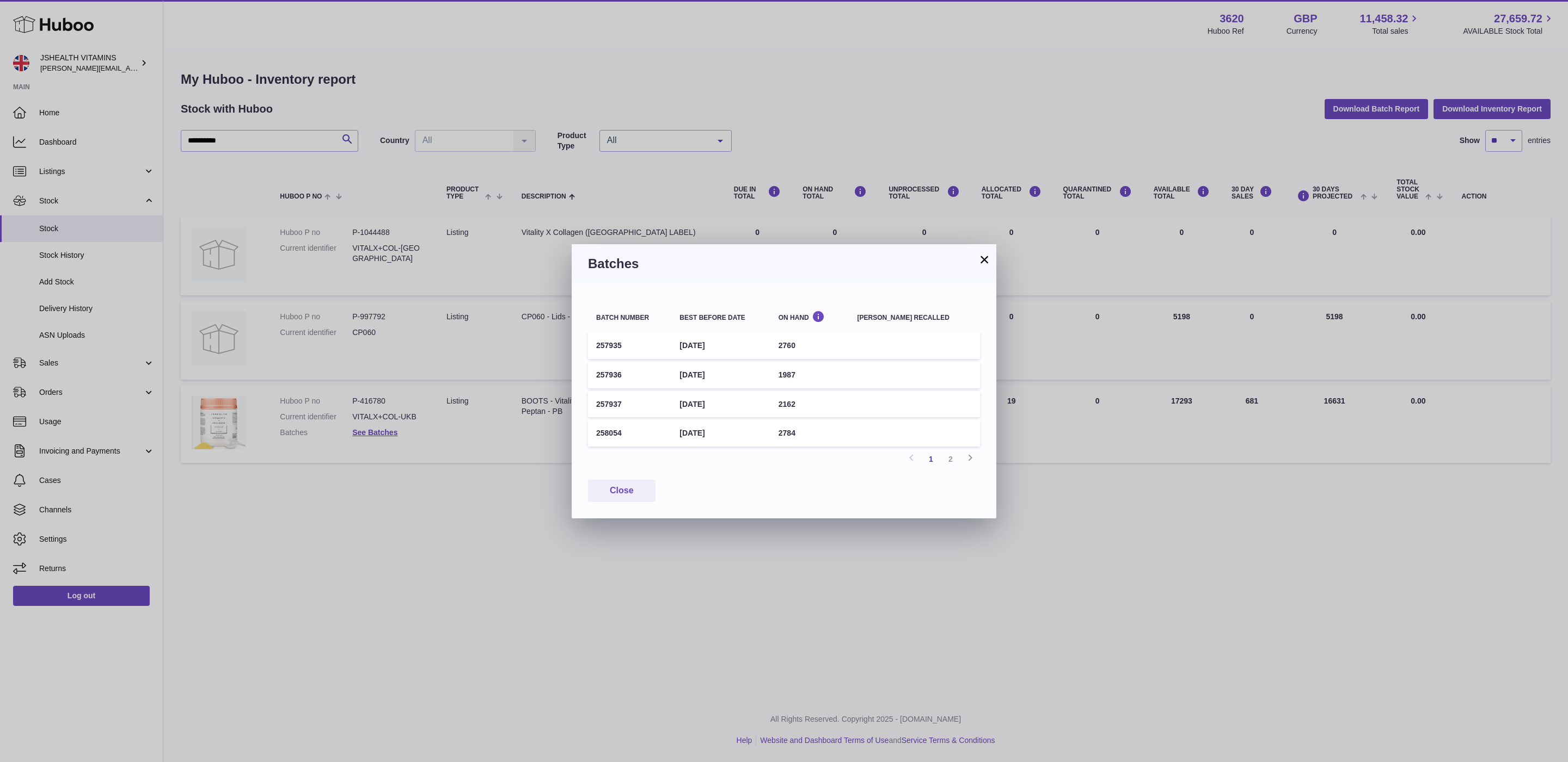
click at [985, 256] on button "×" at bounding box center [984, 259] width 13 height 13
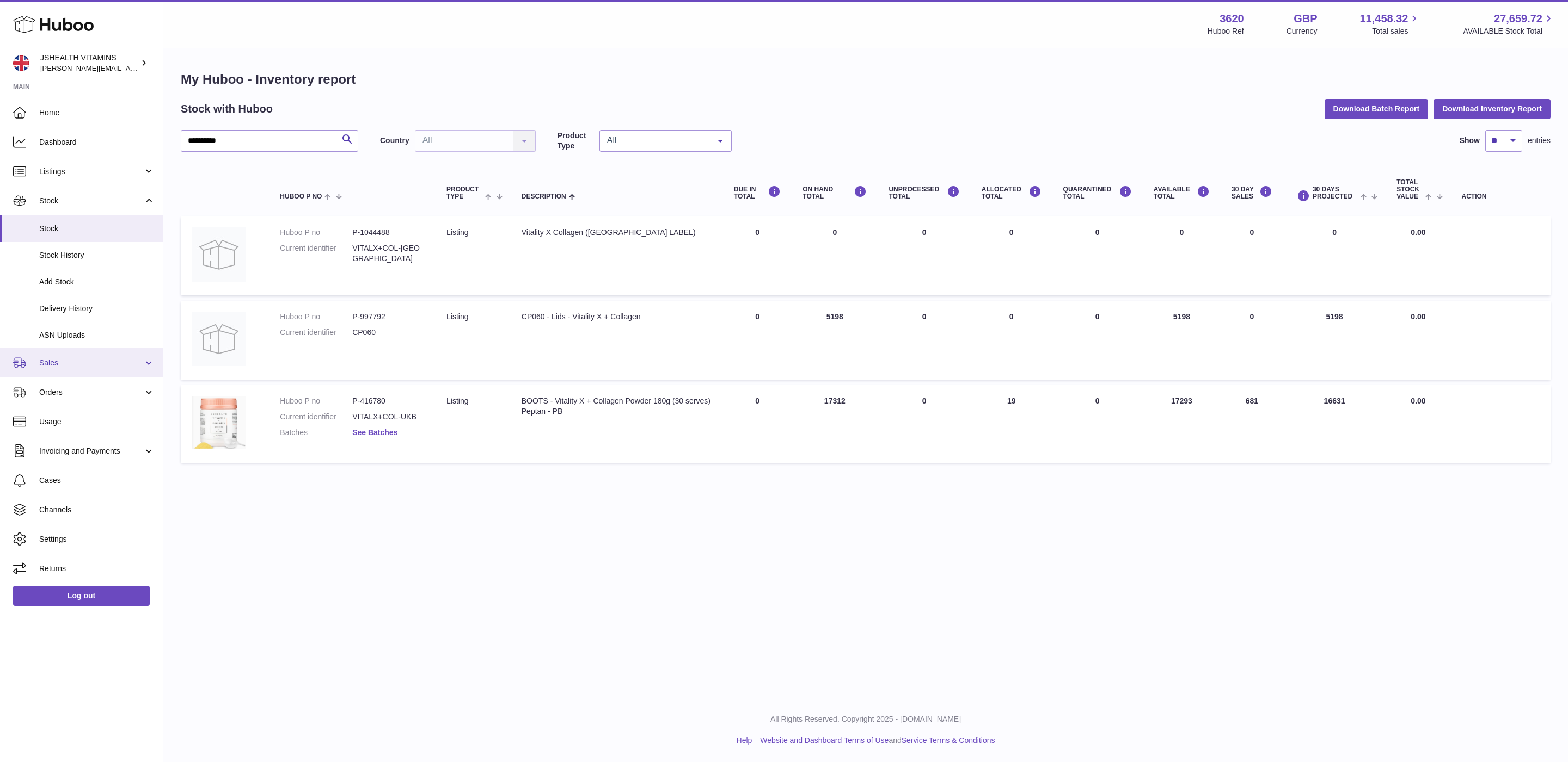
click at [76, 355] on link "Sales" at bounding box center [81, 363] width 163 height 29
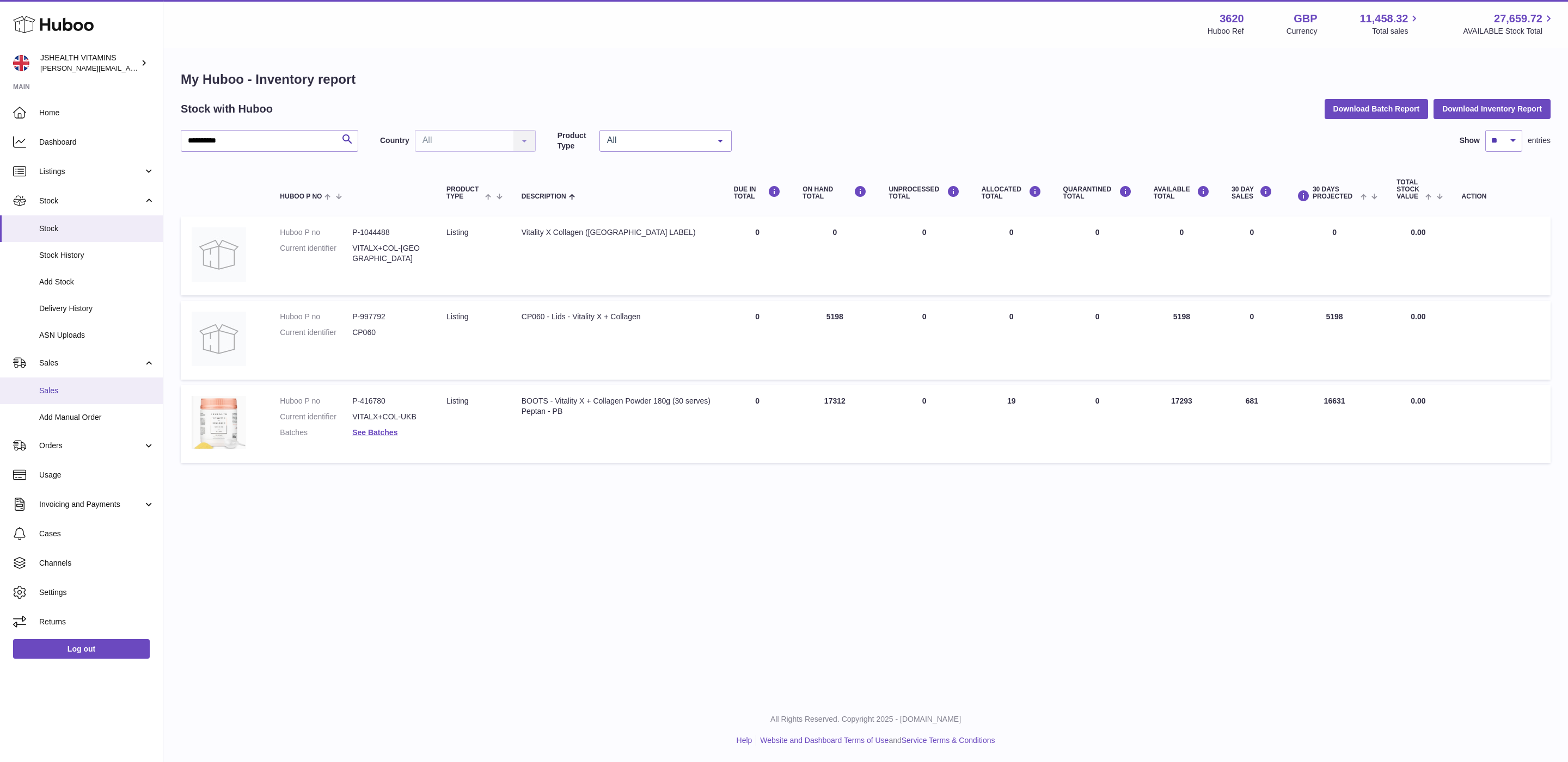
click at [75, 386] on span "Sales" at bounding box center [96, 391] width 115 height 10
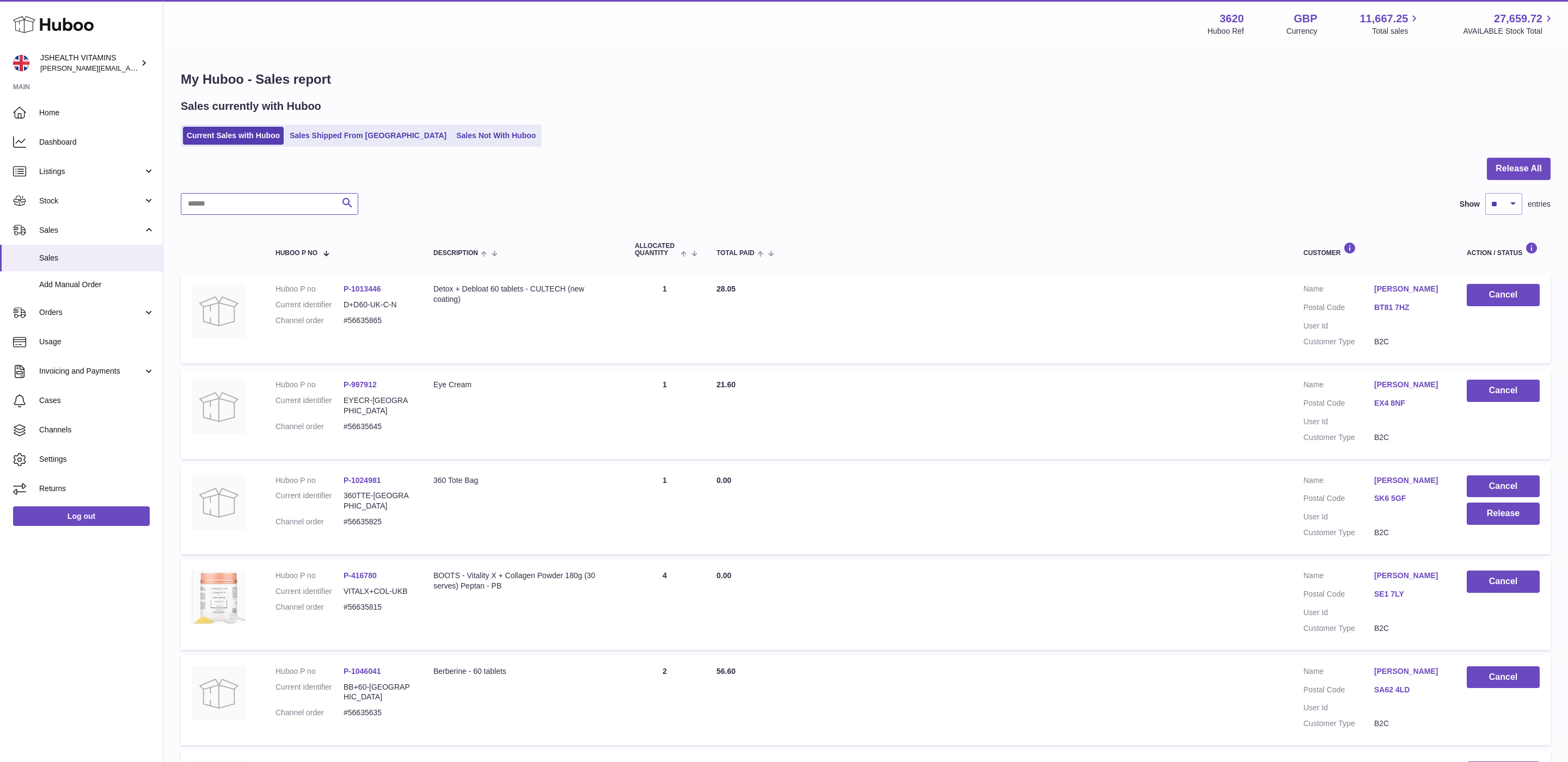
click at [208, 206] on input "text" at bounding box center [269, 204] width 177 height 21
type input "*"
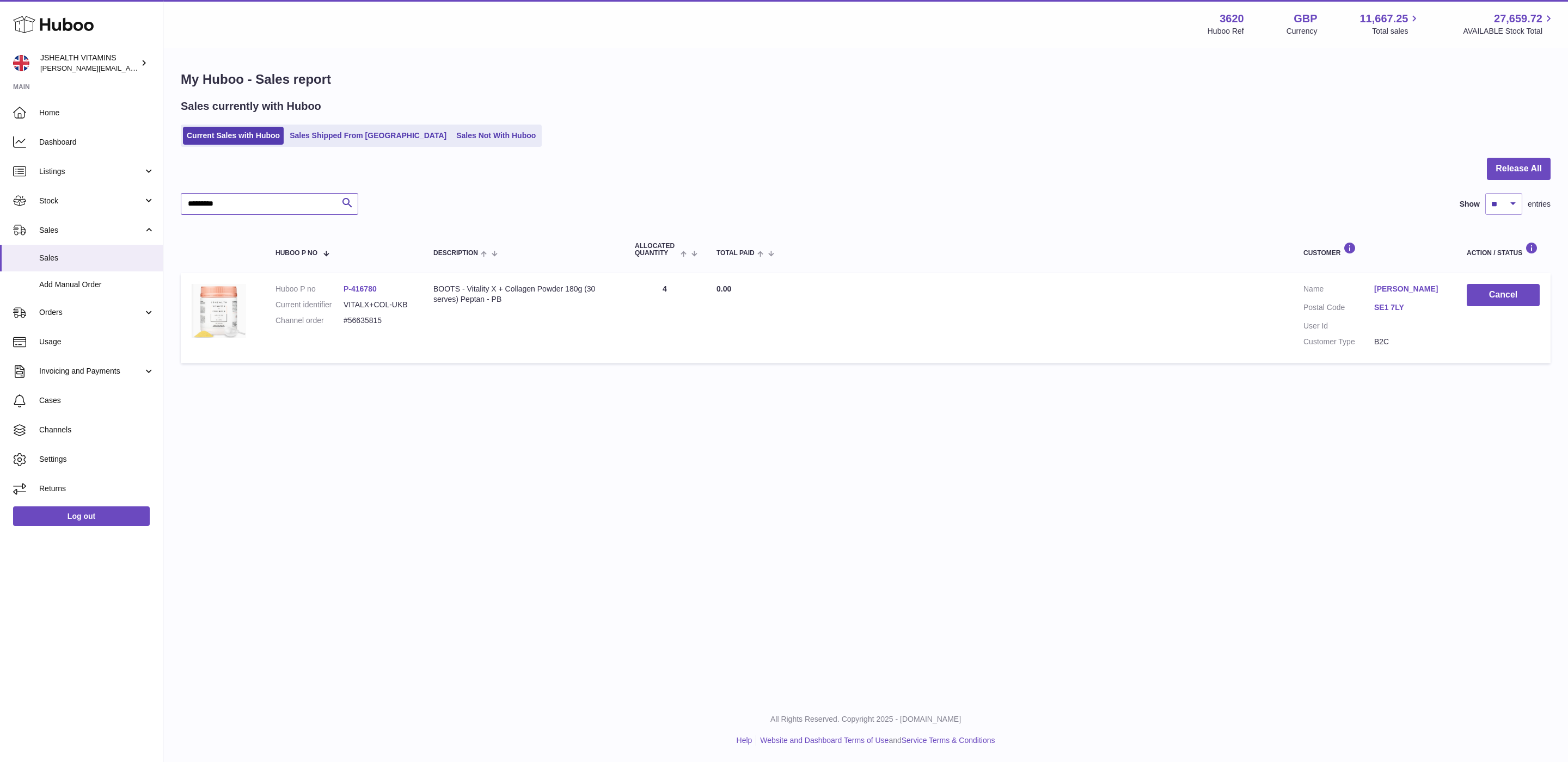
type input "*********"
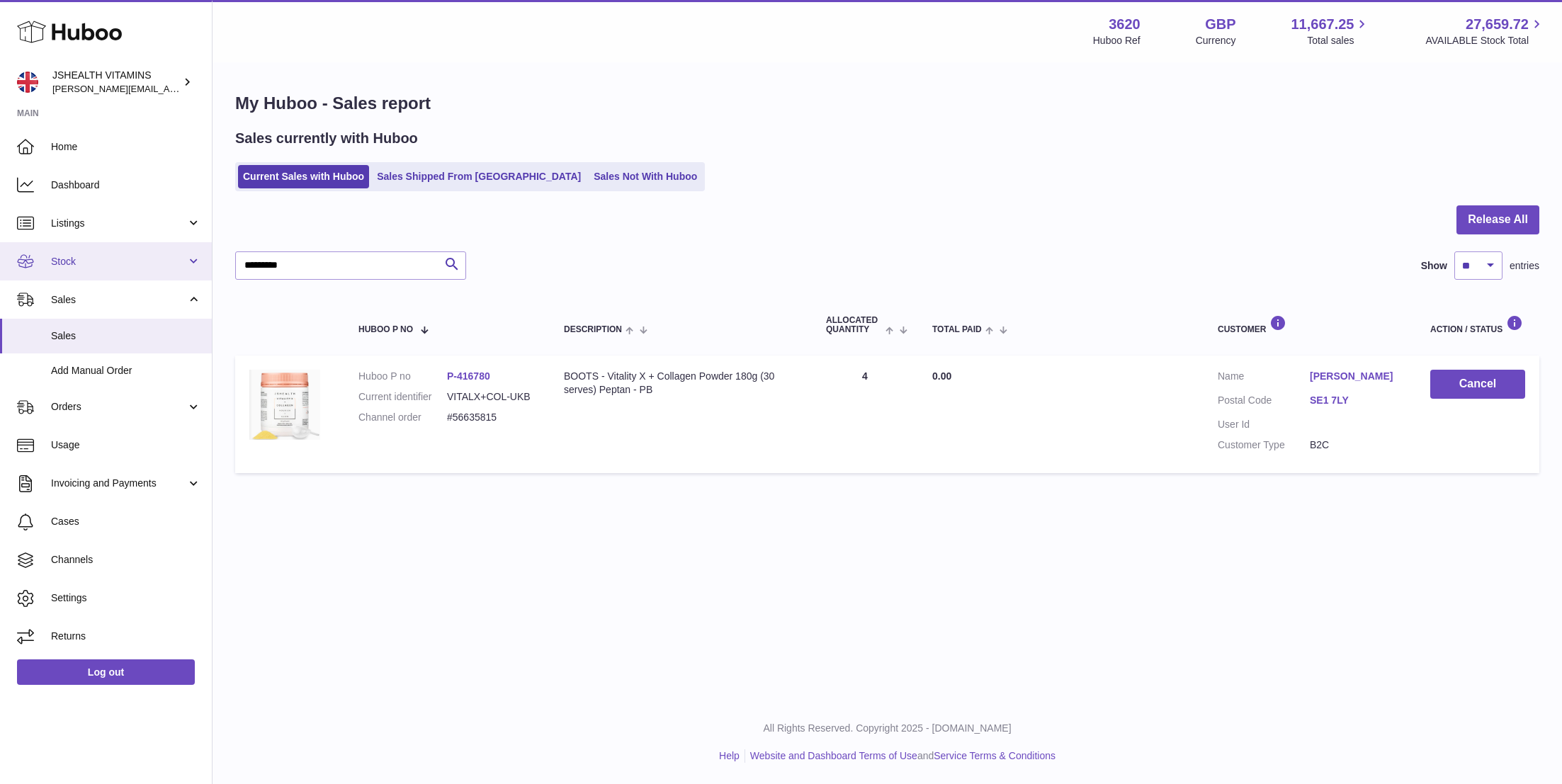
click at [127, 269] on link "Stock" at bounding box center [106, 261] width 212 height 38
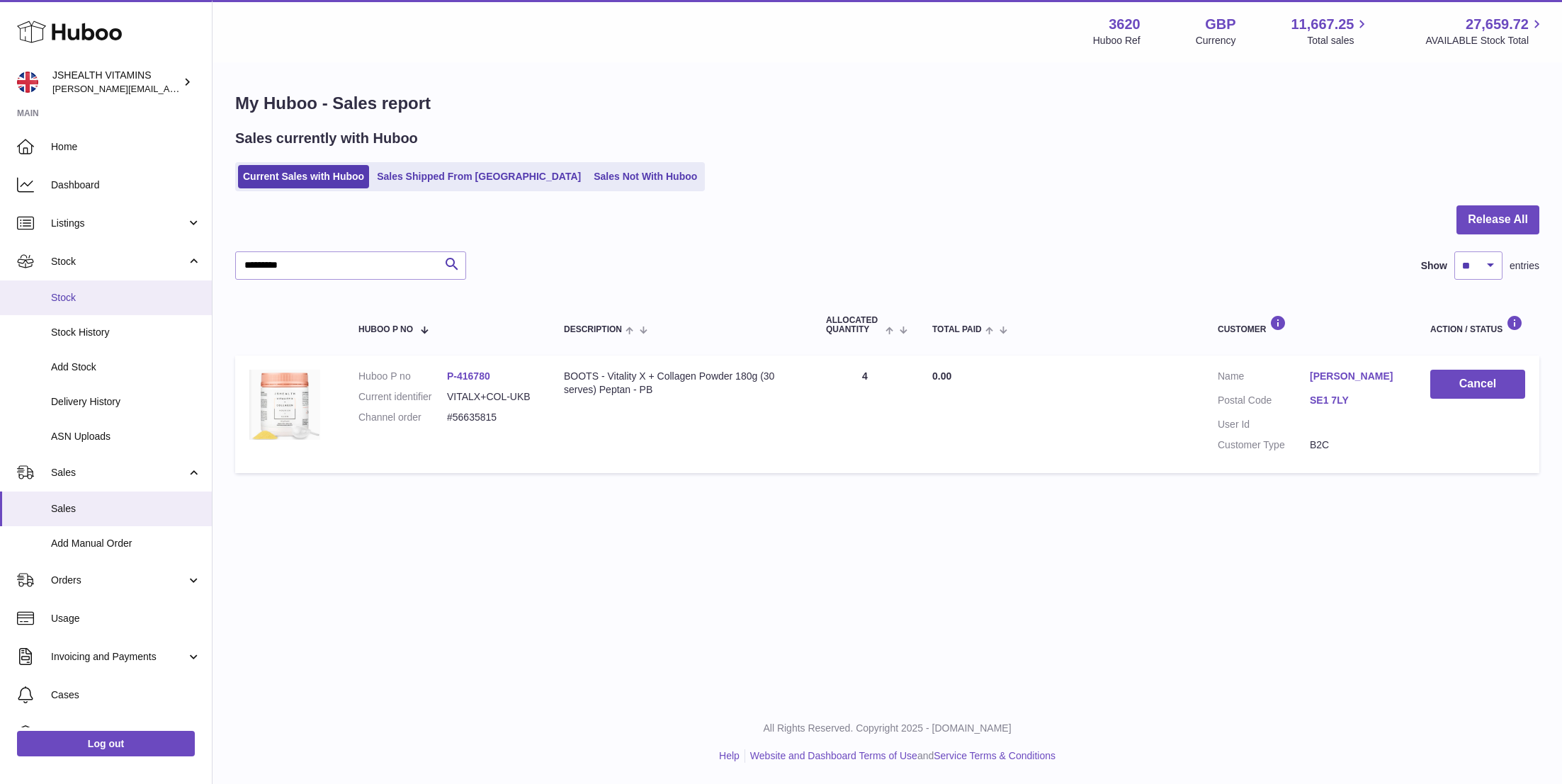
click at [126, 302] on span "Stock" at bounding box center [126, 297] width 150 height 14
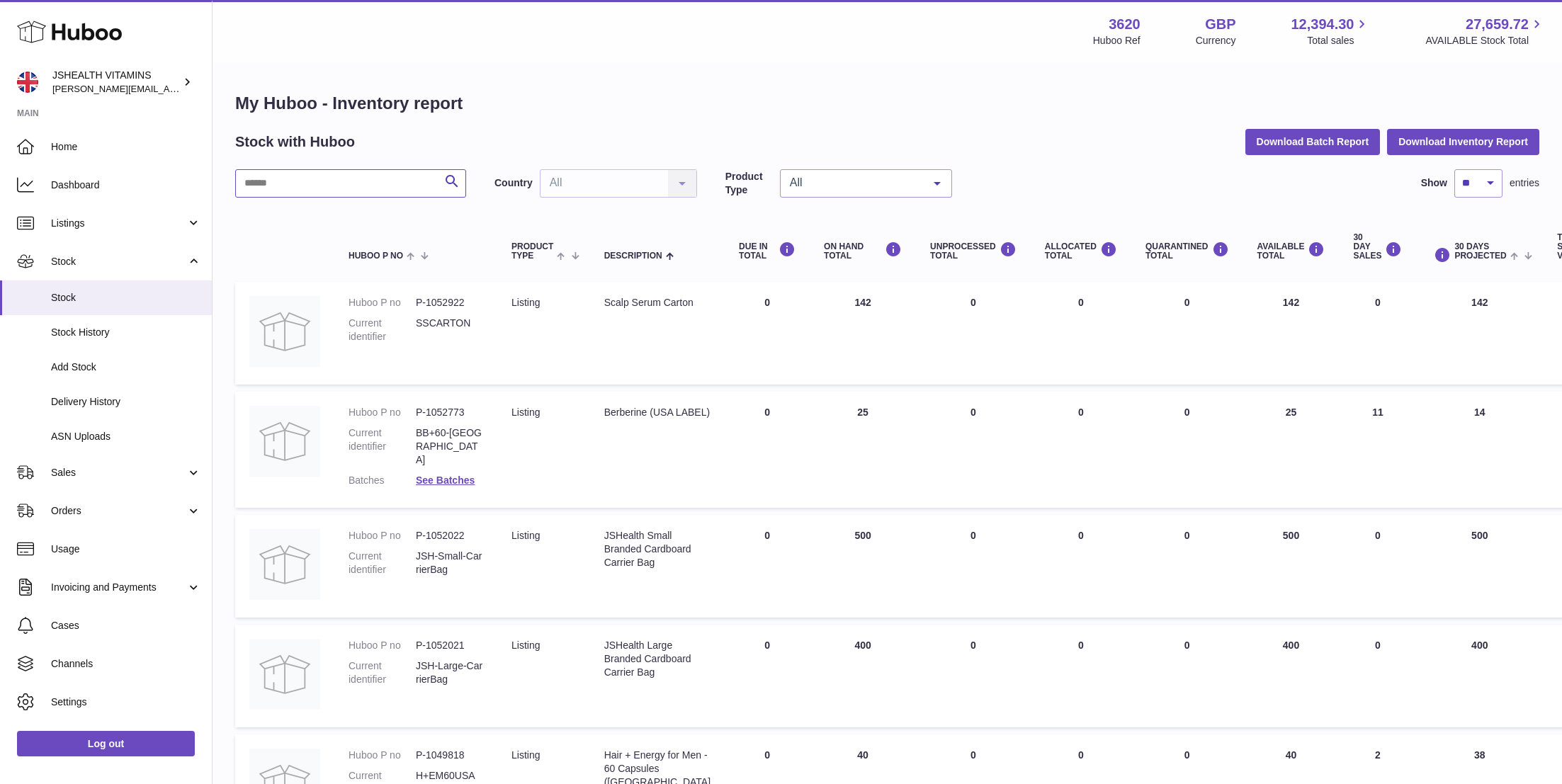
click at [338, 194] on input "text" at bounding box center [350, 183] width 231 height 28
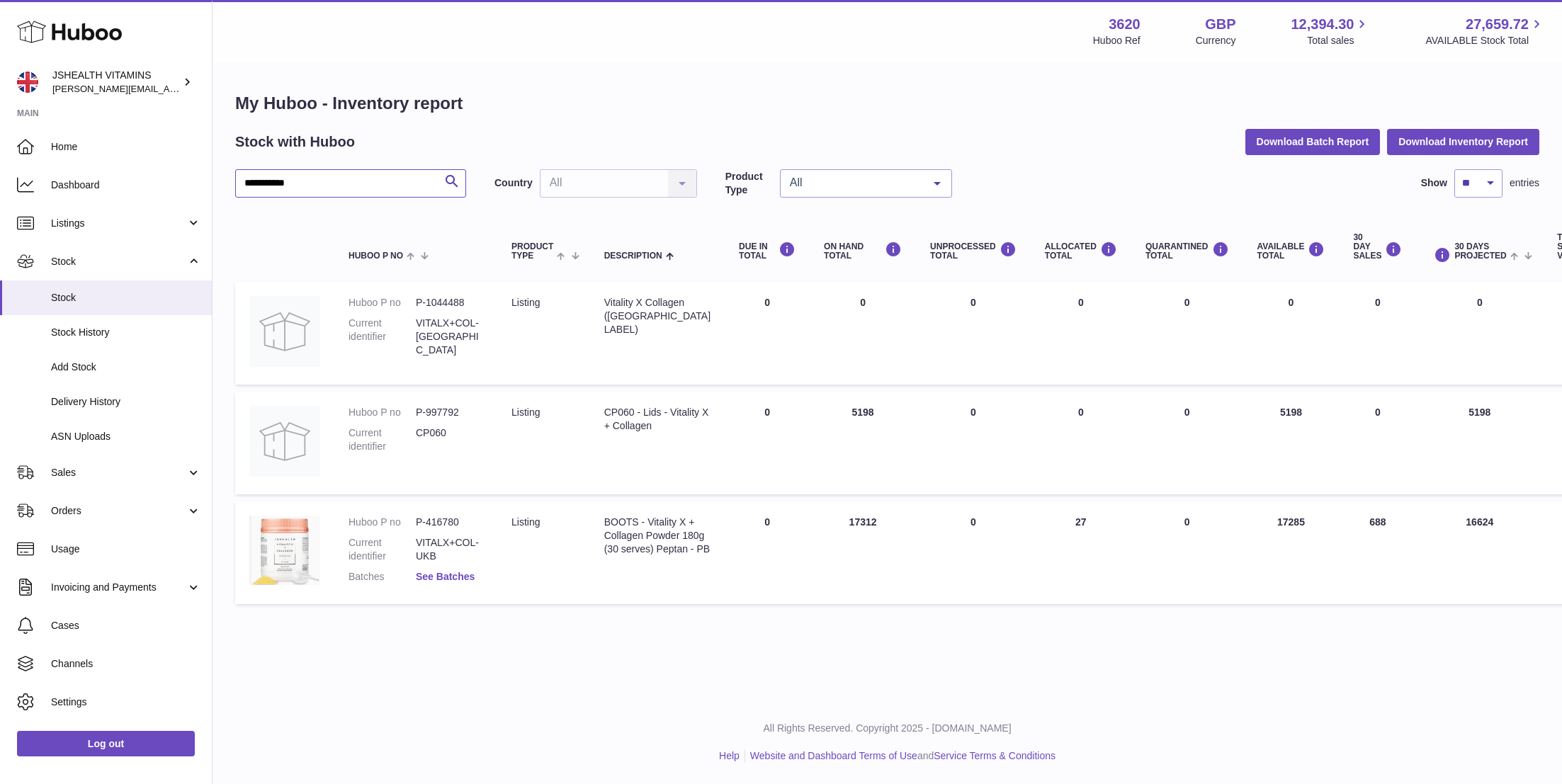
type input "**********"
click at [467, 570] on link "See Batches" at bounding box center [444, 575] width 59 height 11
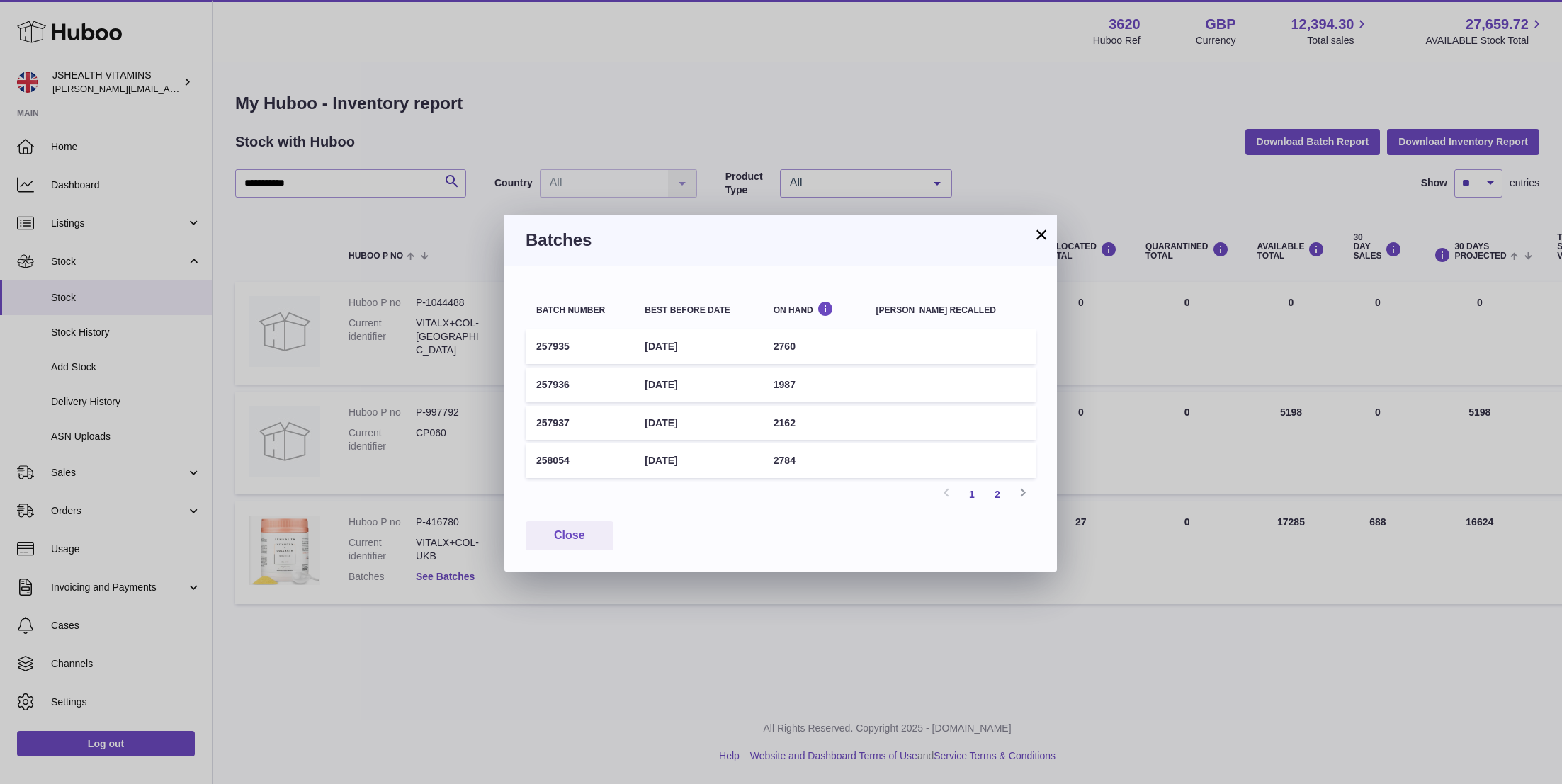
click at [996, 487] on link "2" at bounding box center [997, 494] width 25 height 25
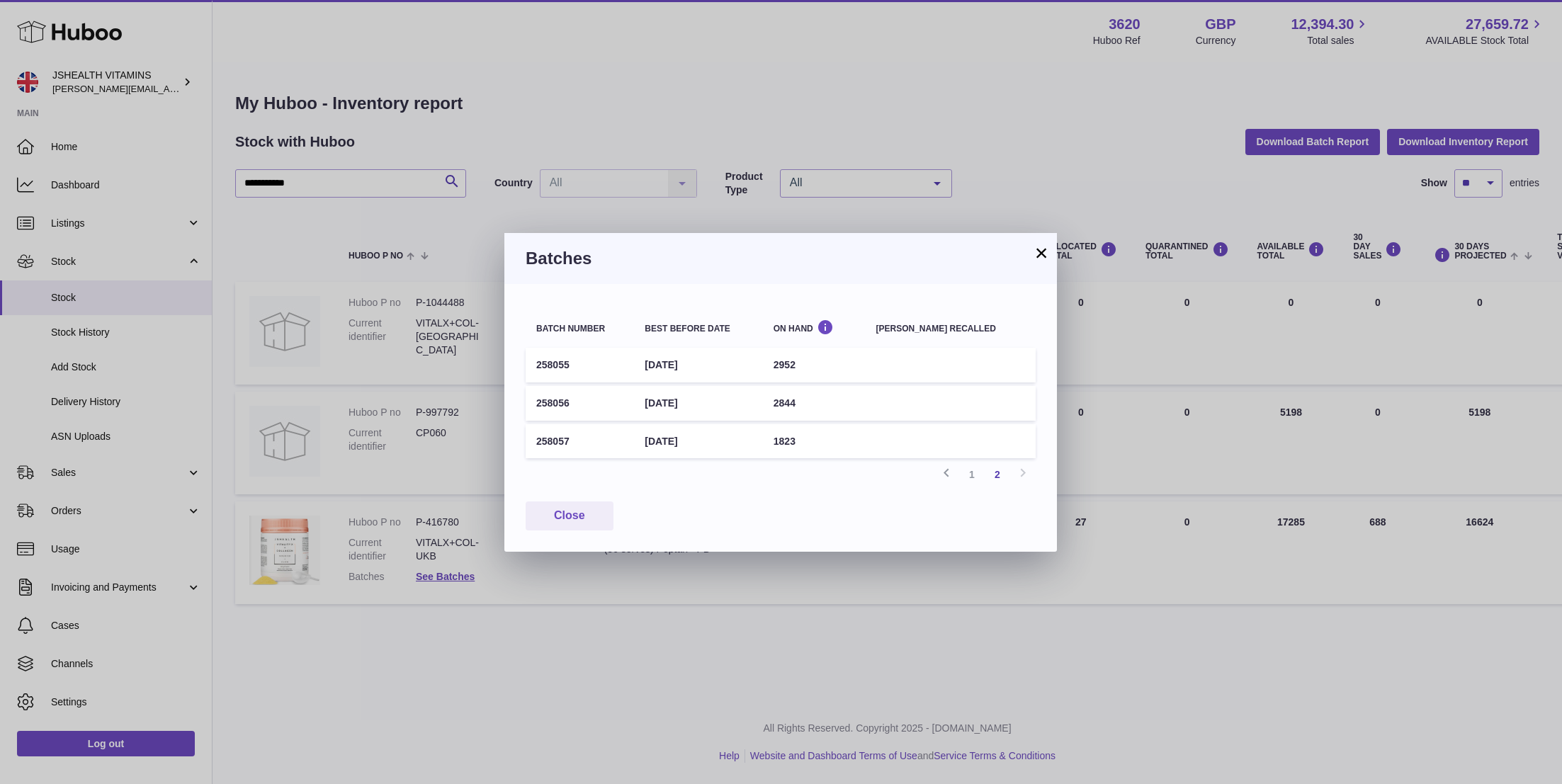
click at [1035, 256] on button "×" at bounding box center [1041, 253] width 17 height 17
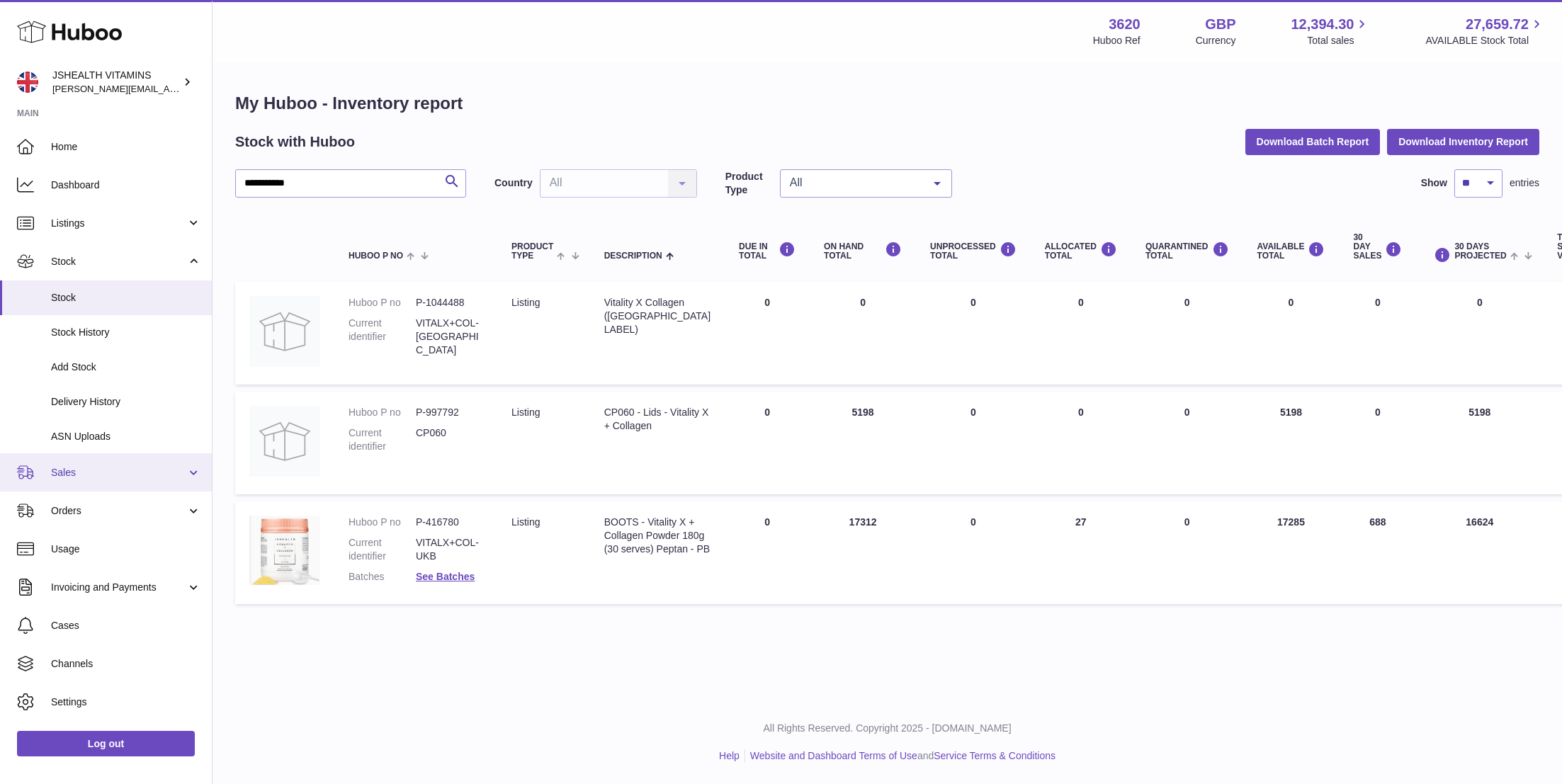
click at [74, 464] on link "Sales" at bounding box center [106, 472] width 212 height 38
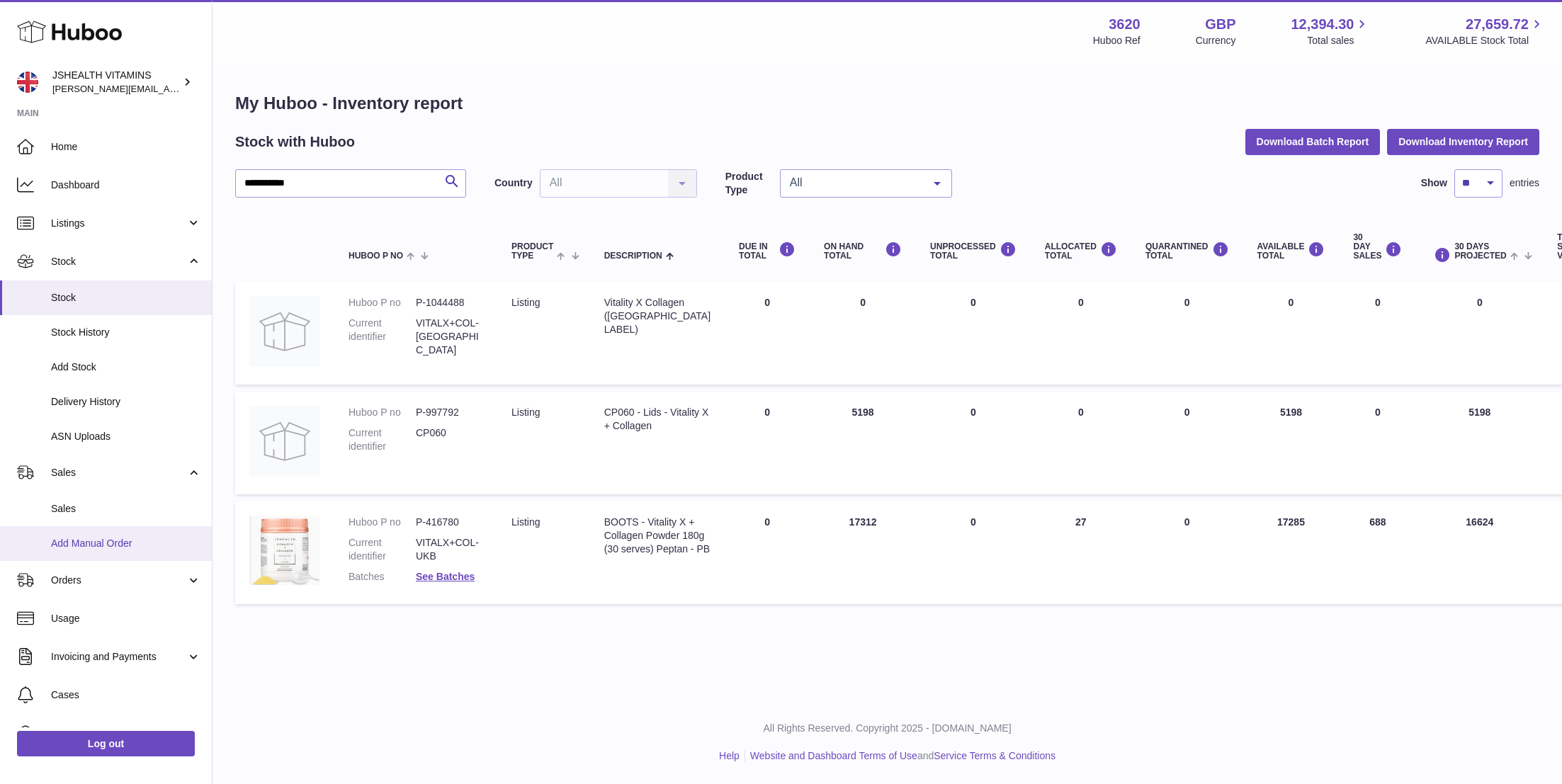
click at [83, 527] on link "Add Manual Order" at bounding box center [106, 543] width 212 height 35
click at [82, 507] on span "Sales" at bounding box center [126, 509] width 150 height 14
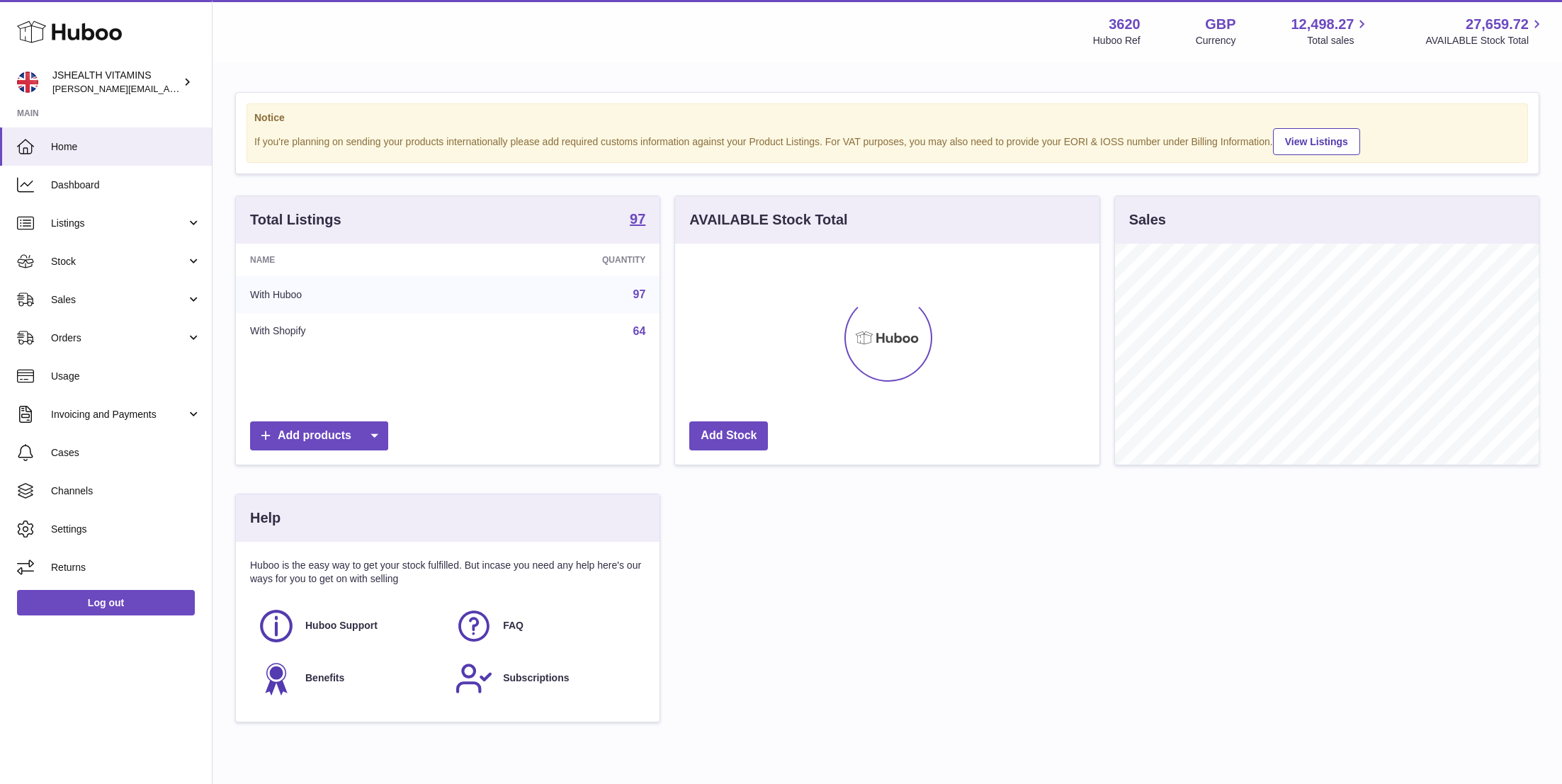
scroll to position [221, 424]
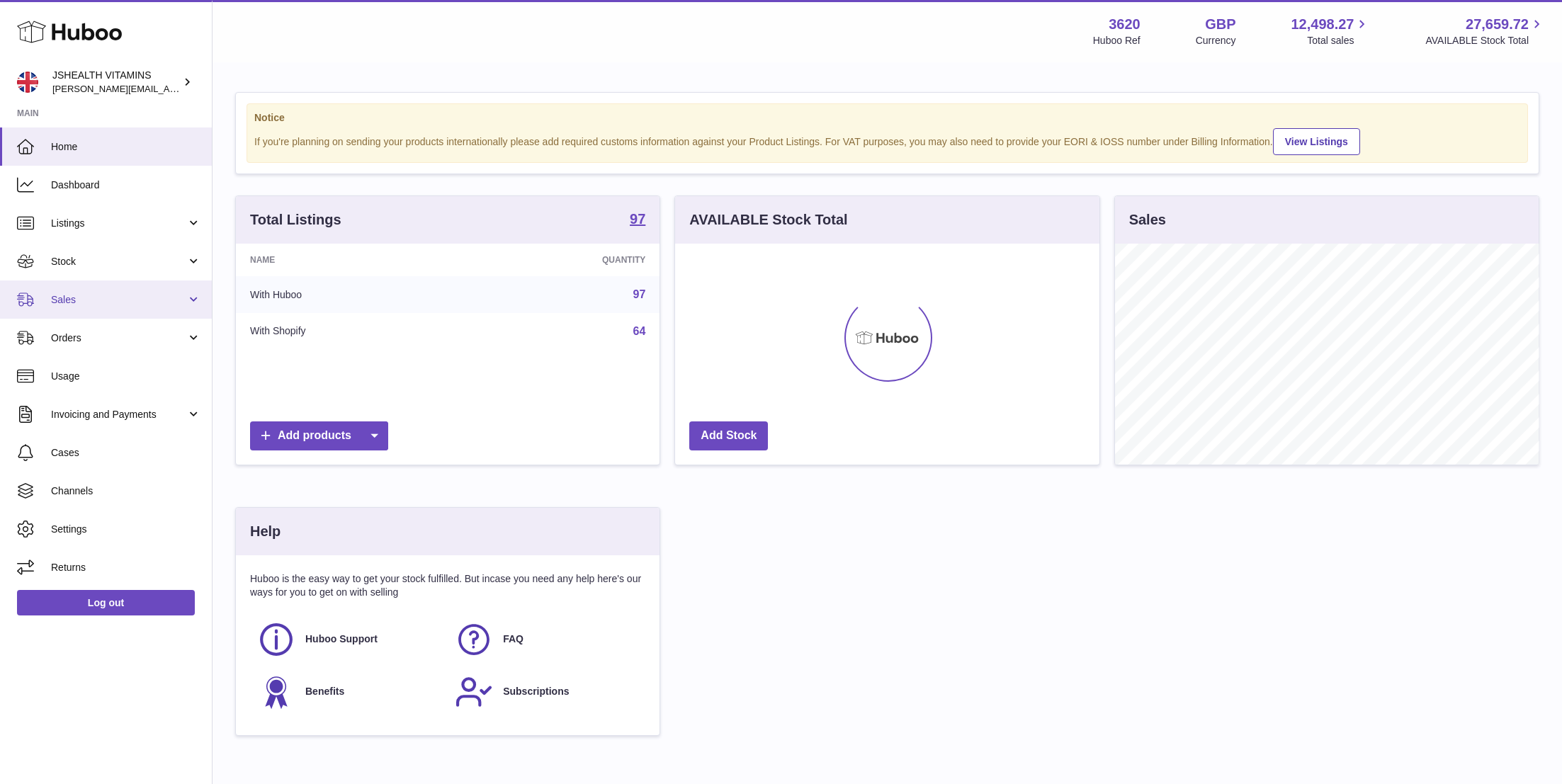
click at [116, 309] on link "Sales" at bounding box center [106, 299] width 212 height 38
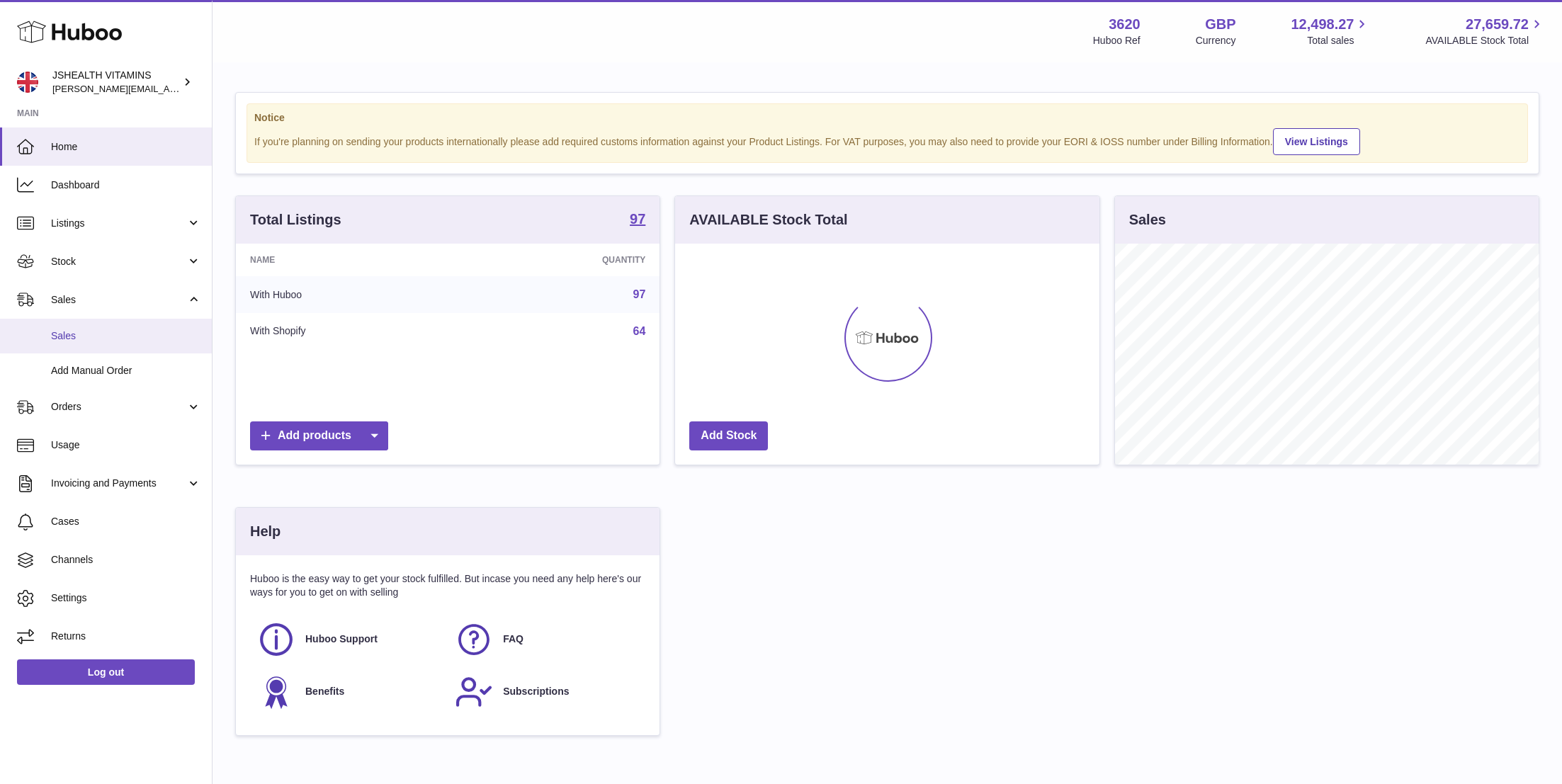
click at [115, 344] on link "Sales" at bounding box center [106, 336] width 212 height 35
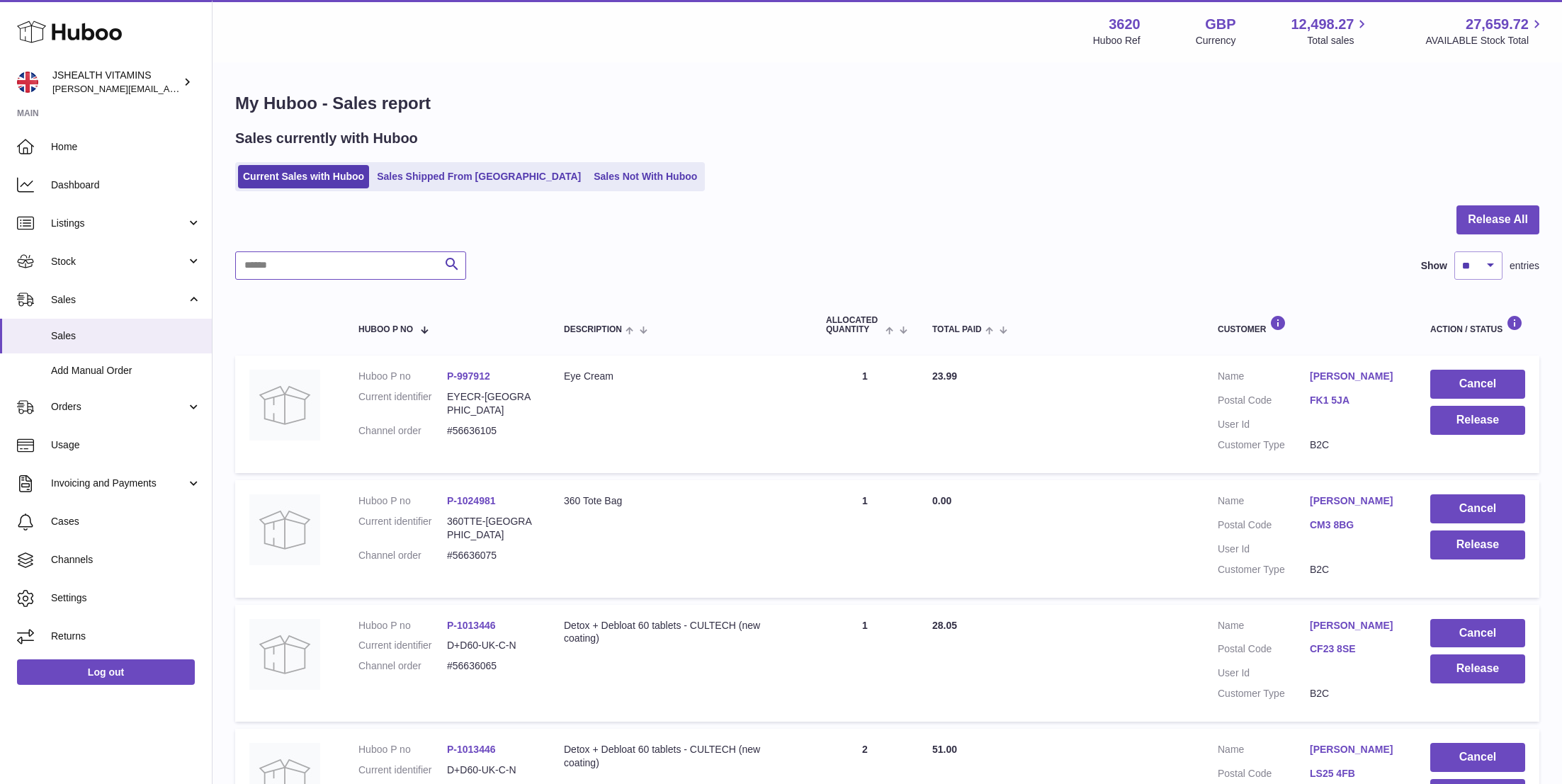
click at [346, 264] on input "text" at bounding box center [350, 265] width 231 height 28
type input "**********"
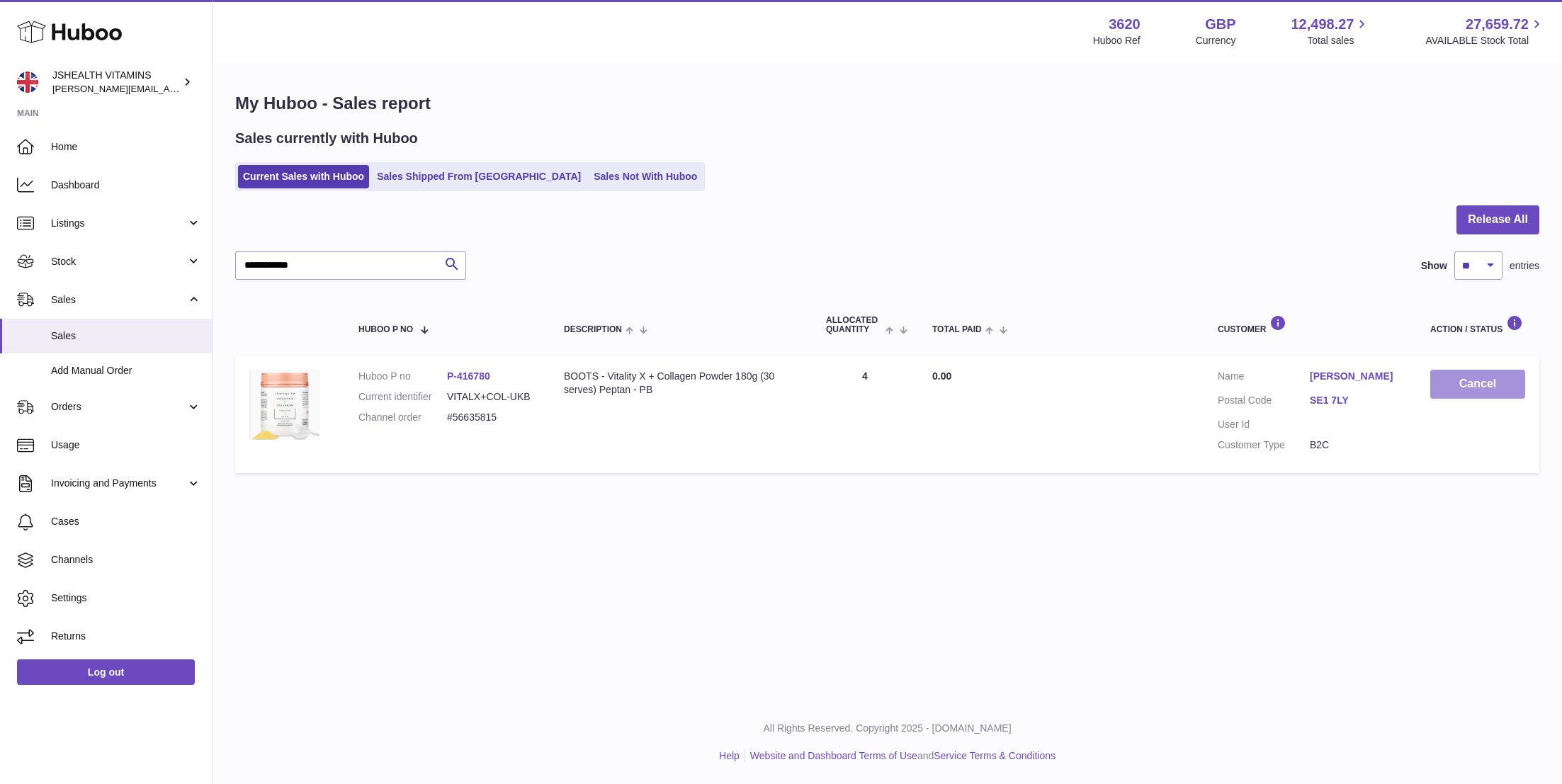
click at [1452, 382] on button "Cancel" at bounding box center [1477, 384] width 95 height 29
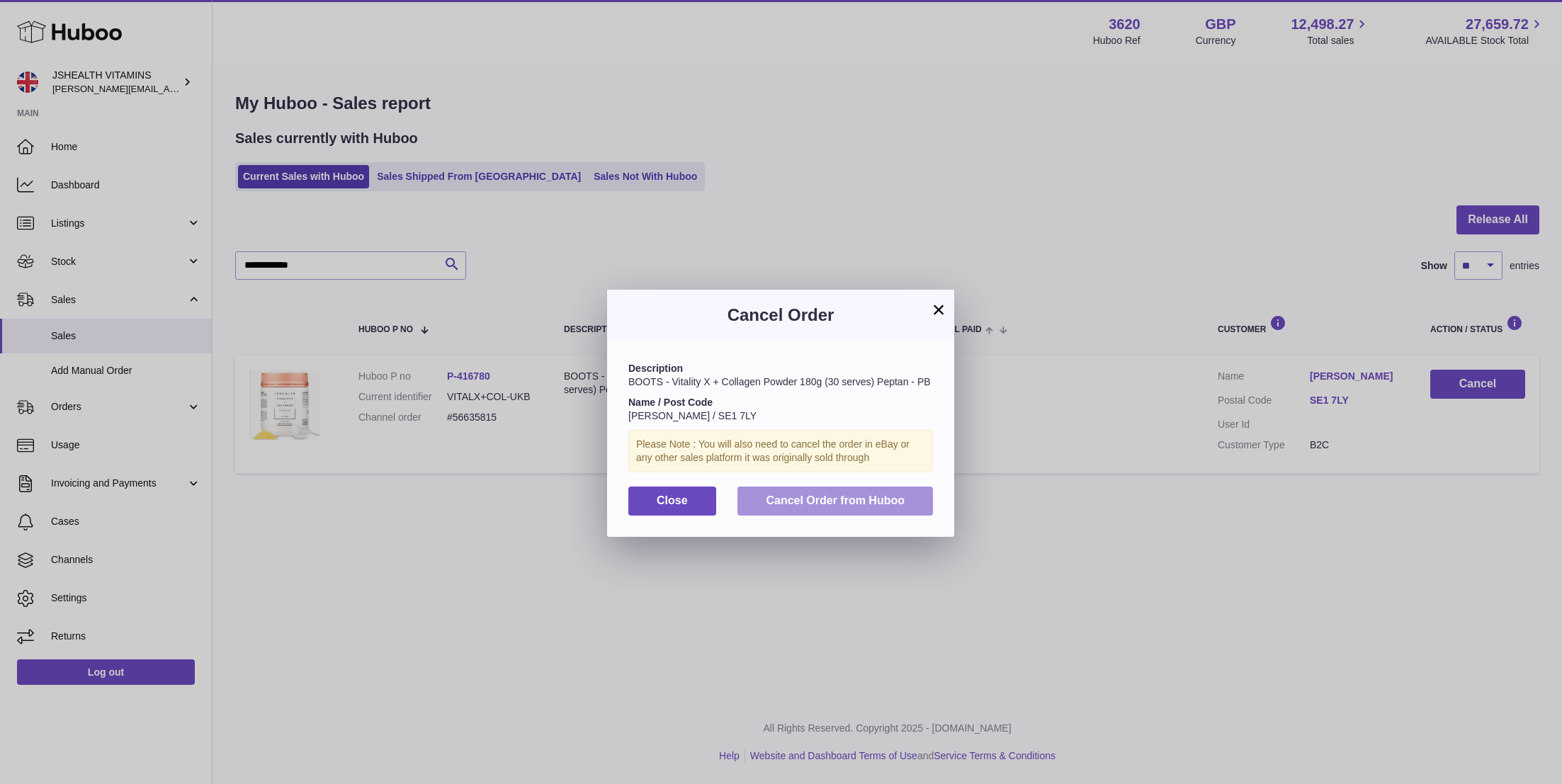
click at [823, 498] on span "Cancel Order from Huboo" at bounding box center [835, 500] width 139 height 12
